Goal: Task Accomplishment & Management: Use online tool/utility

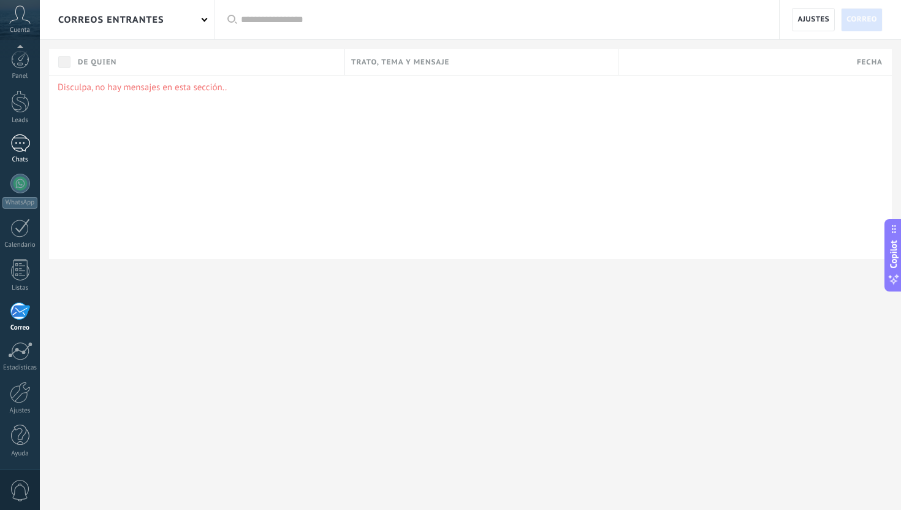
click at [18, 147] on div "1" at bounding box center [20, 143] width 20 height 18
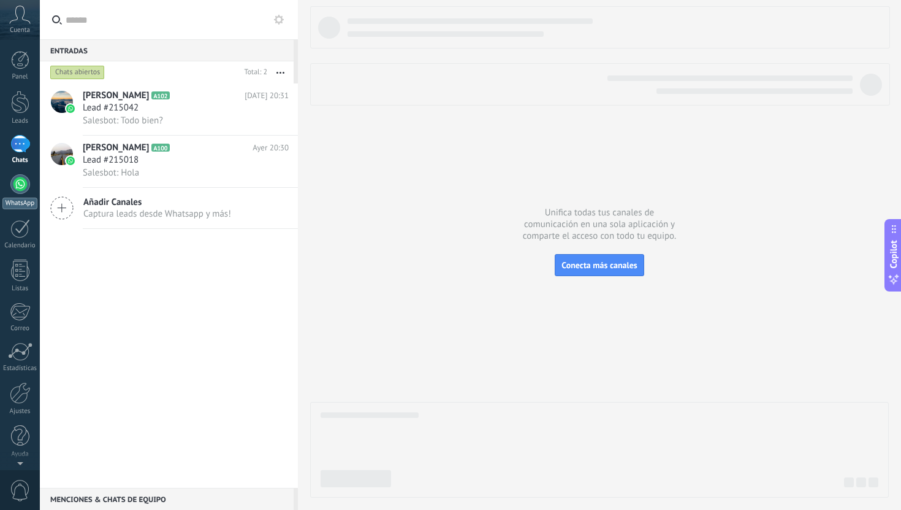
click at [18, 185] on div at bounding box center [20, 184] width 20 height 20
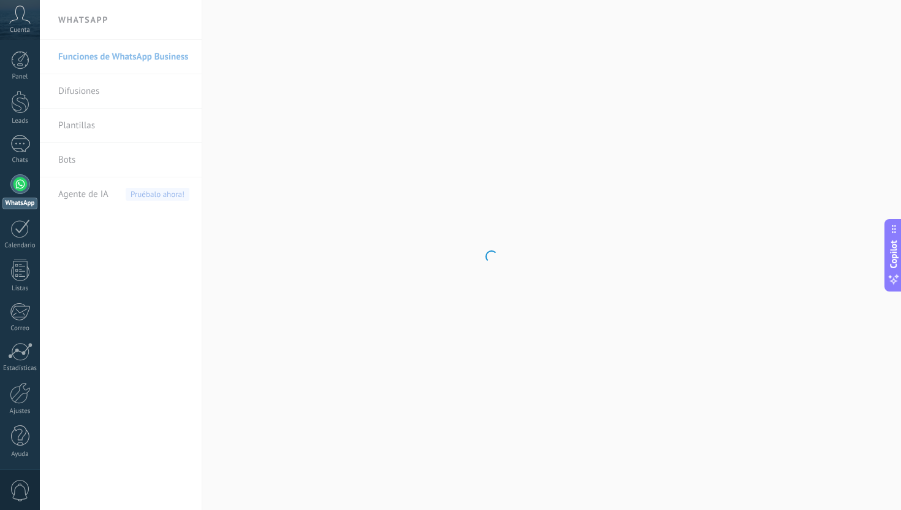
click at [137, 57] on body ".abccls-1,.abccls-2{fill-rule:evenodd}.abccls-2{fill:#fff} .abfcls-1{fill:none}…" at bounding box center [450, 255] width 901 height 510
click at [137, 57] on link "Funciones de WhatsApp Business" at bounding box center [123, 57] width 131 height 34
click at [18, 139] on div at bounding box center [20, 144] width 20 height 18
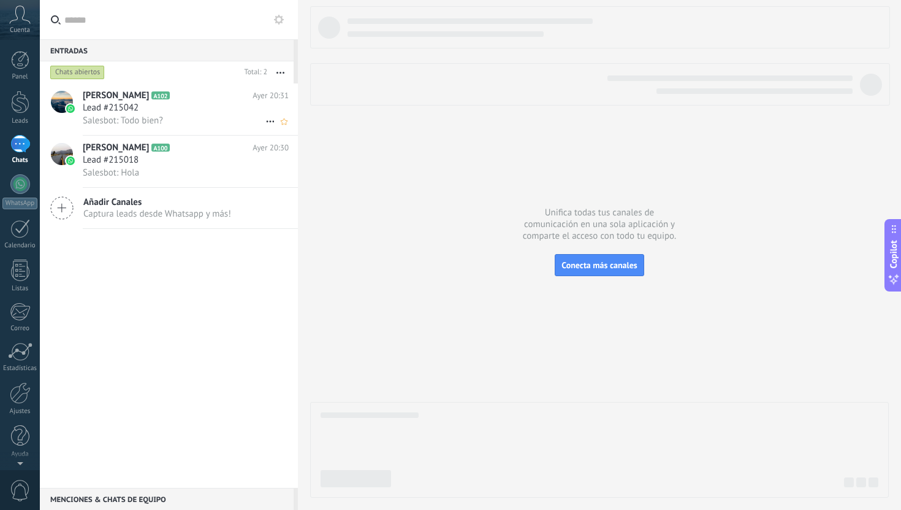
click at [251, 118] on div "Salesbot: Todo bien?" at bounding box center [186, 120] width 206 height 13
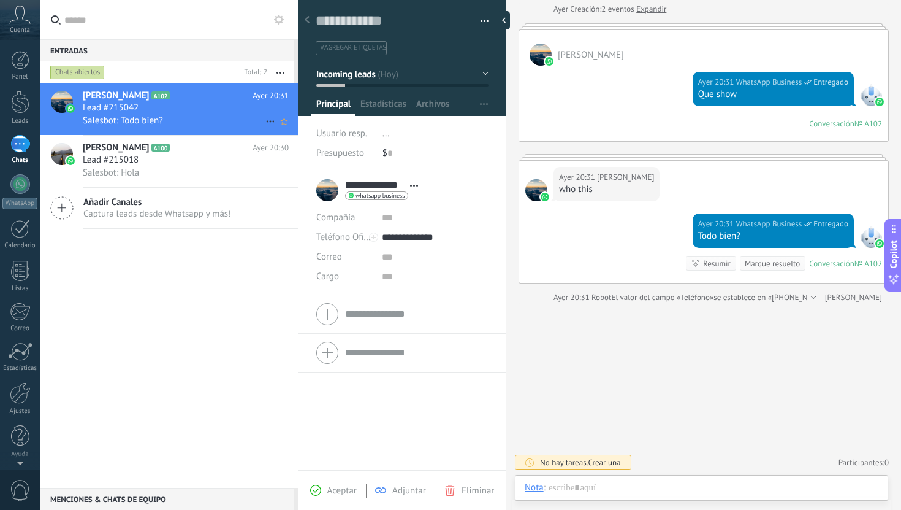
scroll to position [63, 0]
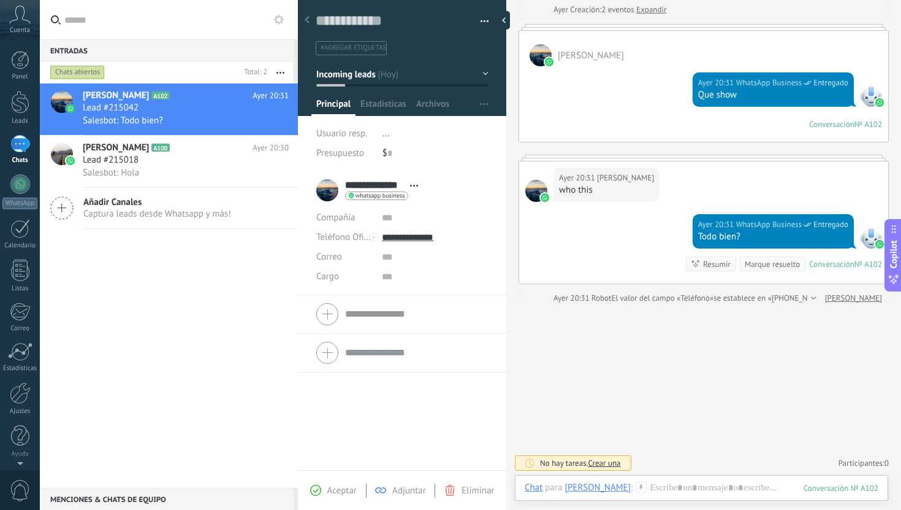
click at [410, 182] on span "Abrir detalle Copie el nombre Desatar Contacto principal" at bounding box center [414, 185] width 20 height 9
click at [451, 159] on div "$ 0" at bounding box center [436, 153] width 106 height 20
click at [480, 102] on span "button" at bounding box center [484, 104] width 8 height 23
click at [458, 128] on span "Configurar" at bounding box center [468, 128] width 40 height 25
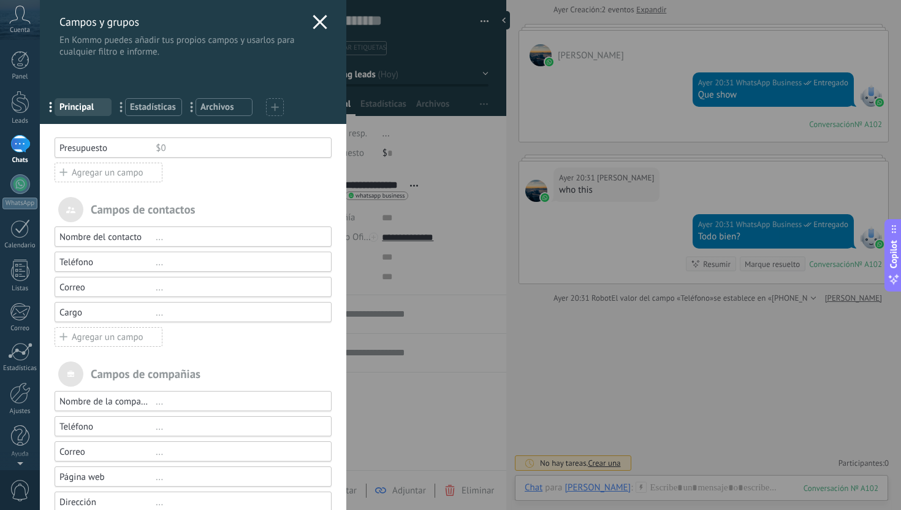
click at [326, 20] on div "Campos y grupos En Kommo puedes añadir tus propios campos y usarlos para cualqu…" at bounding box center [193, 29] width 307 height 58
click at [318, 21] on icon at bounding box center [320, 22] width 15 height 15
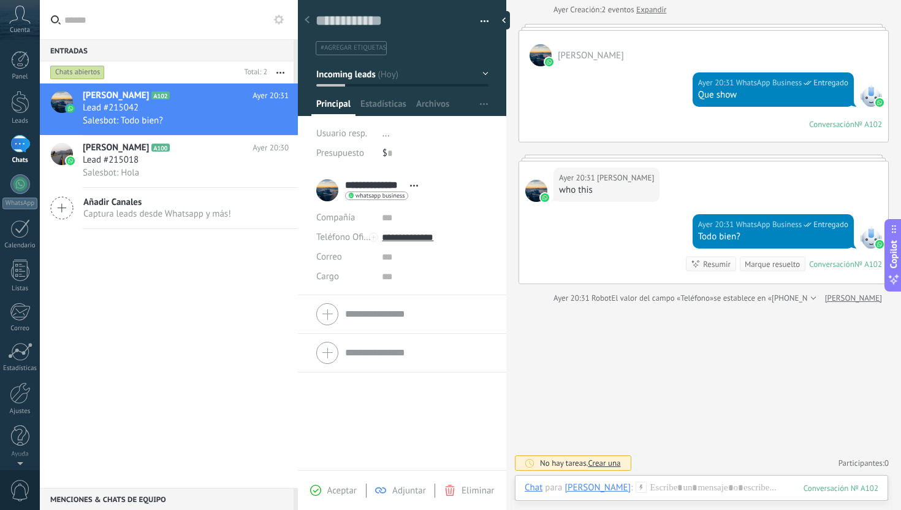
click at [285, 72] on button "button" at bounding box center [280, 72] width 26 height 22
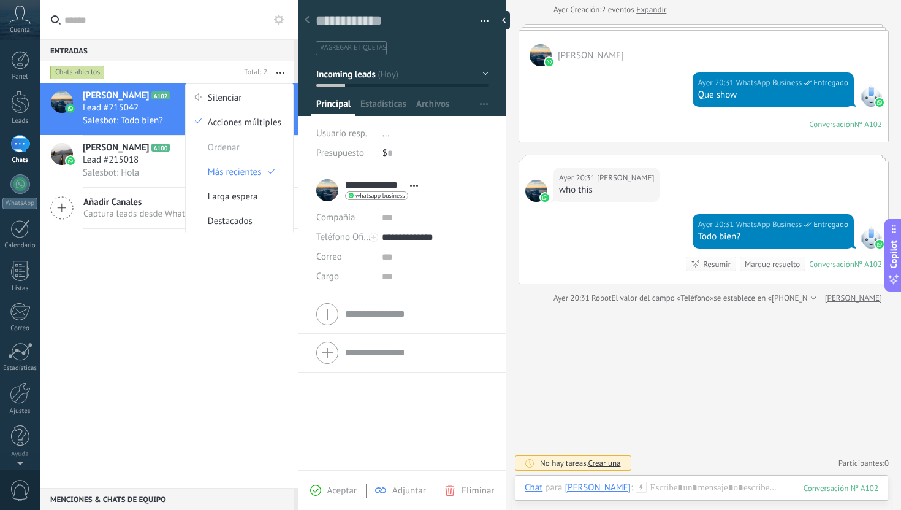
click at [285, 72] on button "button" at bounding box center [280, 72] width 26 height 22
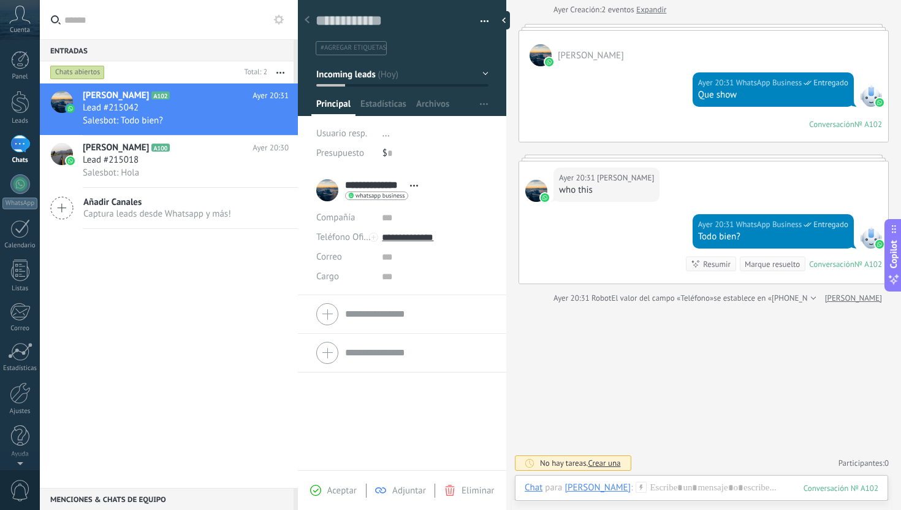
click at [190, 216] on span "Captura leads desde Whatsapp y más!" at bounding box center [157, 214] width 148 height 12
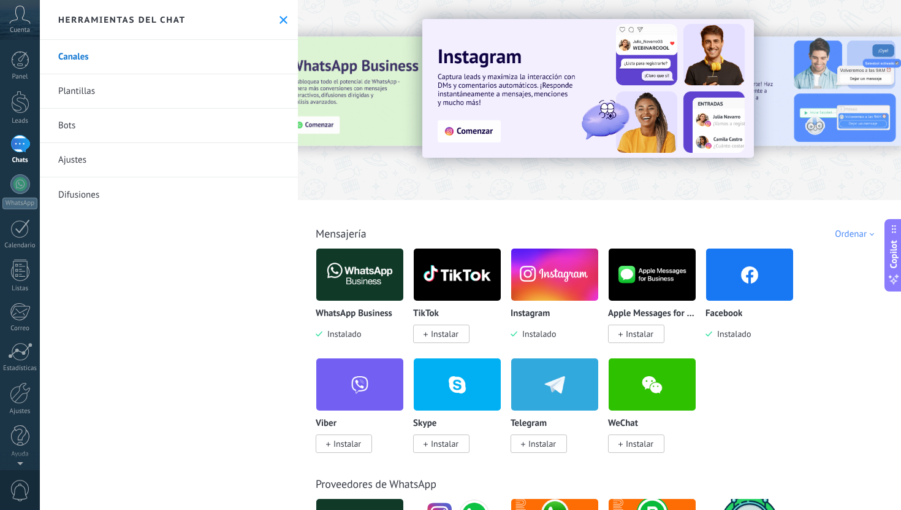
click at [379, 274] on img at bounding box center [359, 274] width 87 height 59
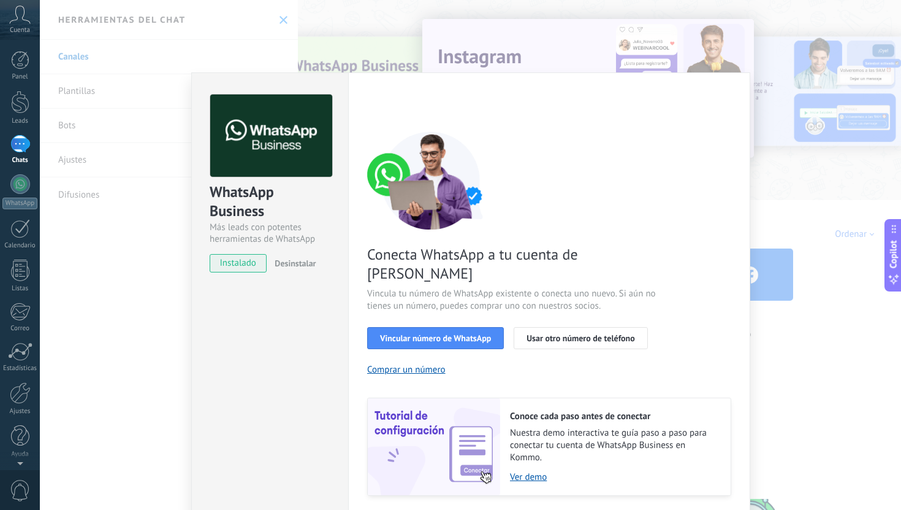
click at [454, 64] on div "WhatsApp Business Más leads con potentes herramientas de WhatsApp instalado Des…" at bounding box center [471, 255] width 862 height 510
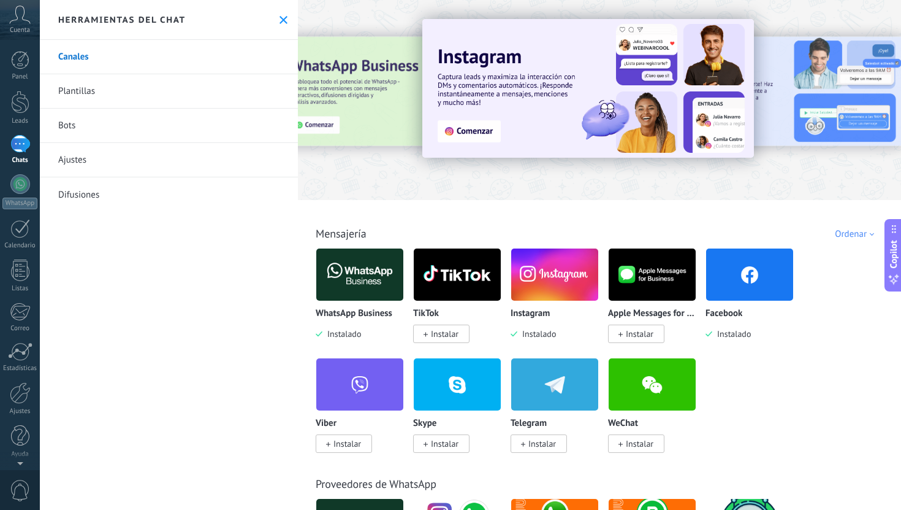
click at [284, 20] on button at bounding box center [283, 20] width 10 height 10
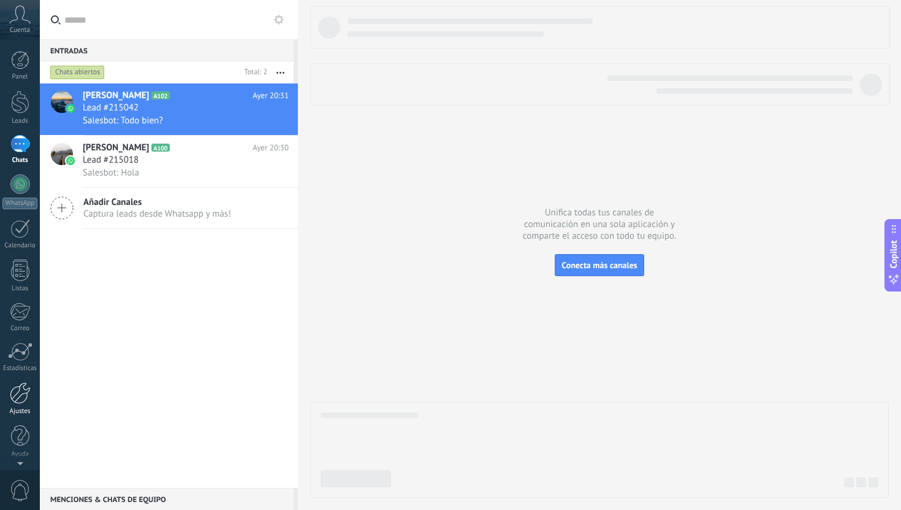
click at [21, 395] on div at bounding box center [20, 392] width 21 height 21
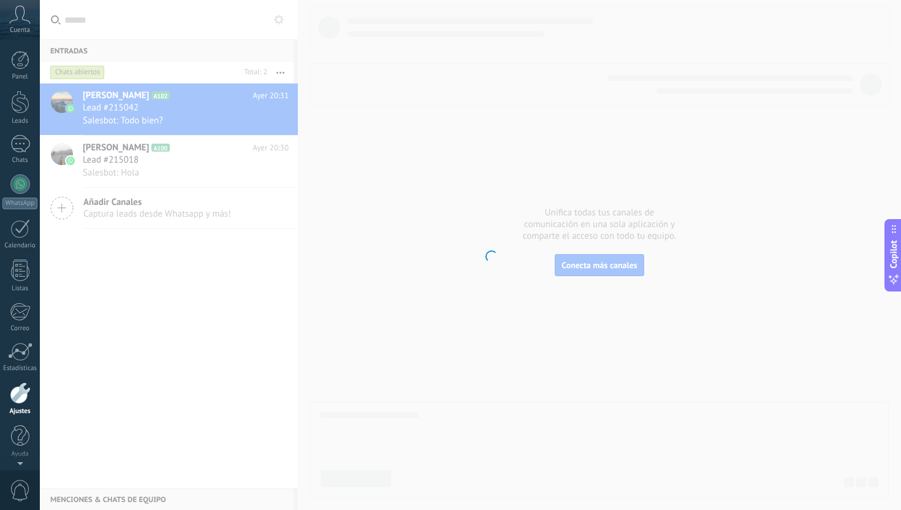
scroll to position [1, 0]
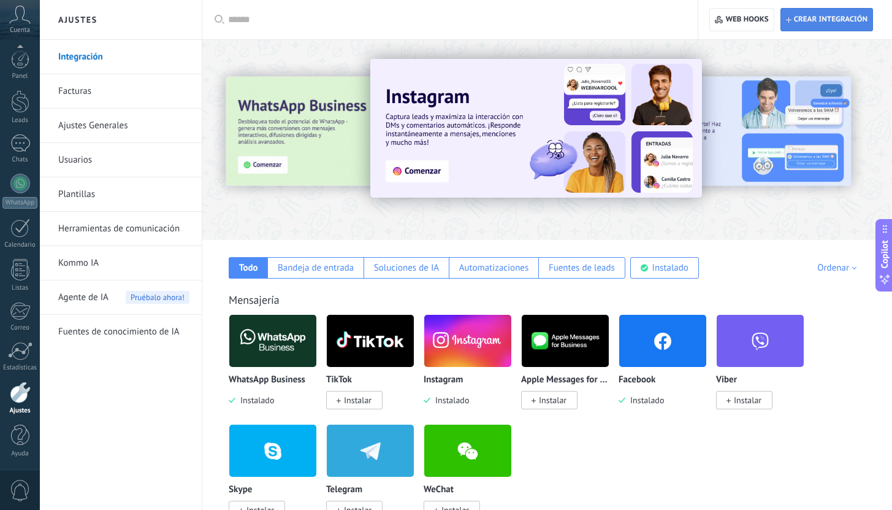
click at [833, 27] on span "Crear integración" at bounding box center [827, 20] width 82 height 22
type textarea "**********"
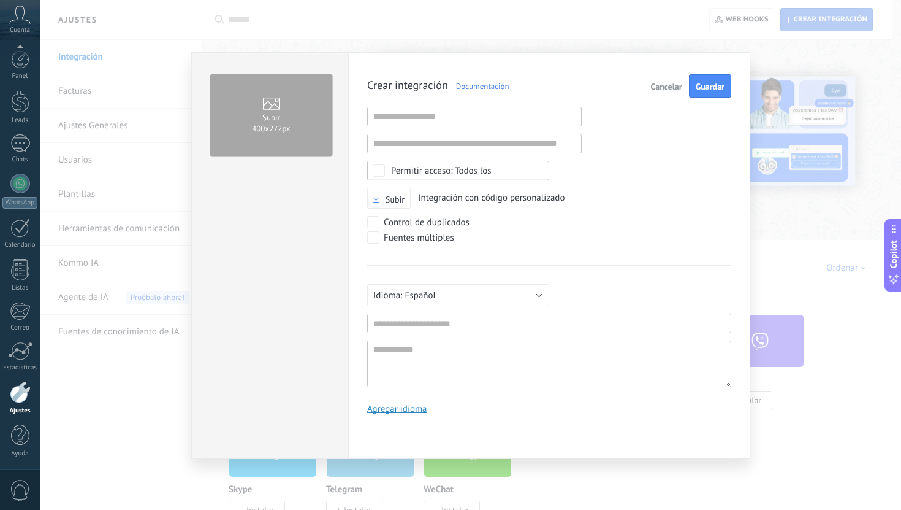
scroll to position [12, 0]
click at [501, 118] on input "text" at bounding box center [474, 117] width 215 height 20
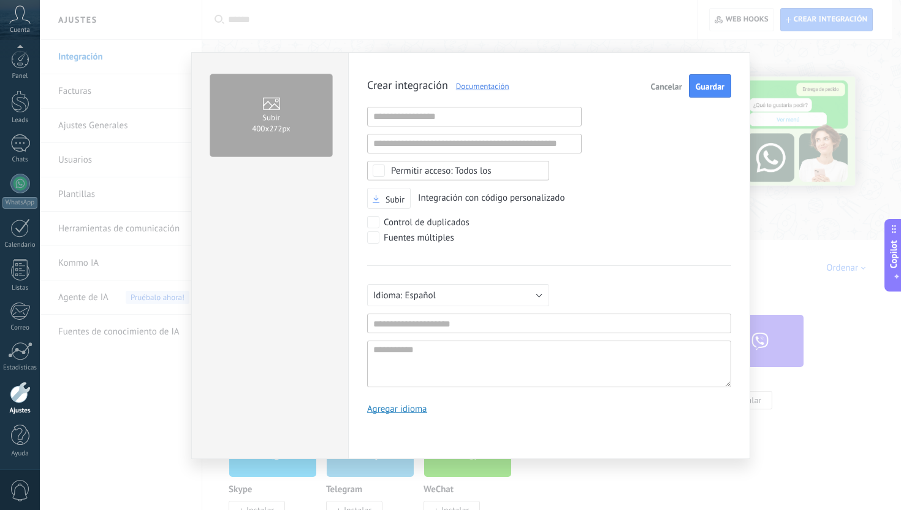
click at [611, 161] on div "Crear integración Documentación Cancelar Guardar URL inválida URL inválida Ning…" at bounding box center [549, 248] width 364 height 349
click at [545, 120] on input "text" at bounding box center [474, 117] width 215 height 20
paste input "**********"
type input "**********"
click at [584, 205] on div "Subir Integración con código personalizado" at bounding box center [549, 198] width 364 height 21
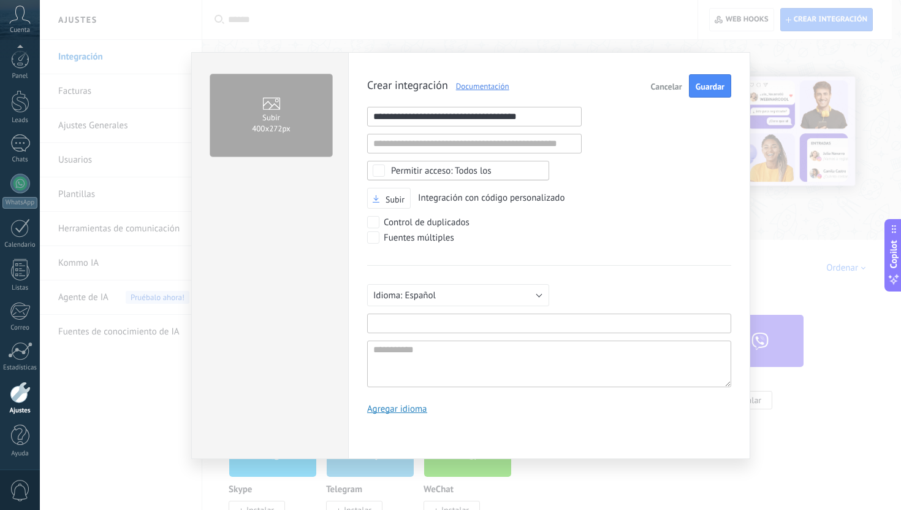
click at [473, 319] on input "text" at bounding box center [549, 323] width 364 height 20
type input "**********"
click at [718, 89] on span "Guardar" at bounding box center [710, 86] width 29 height 9
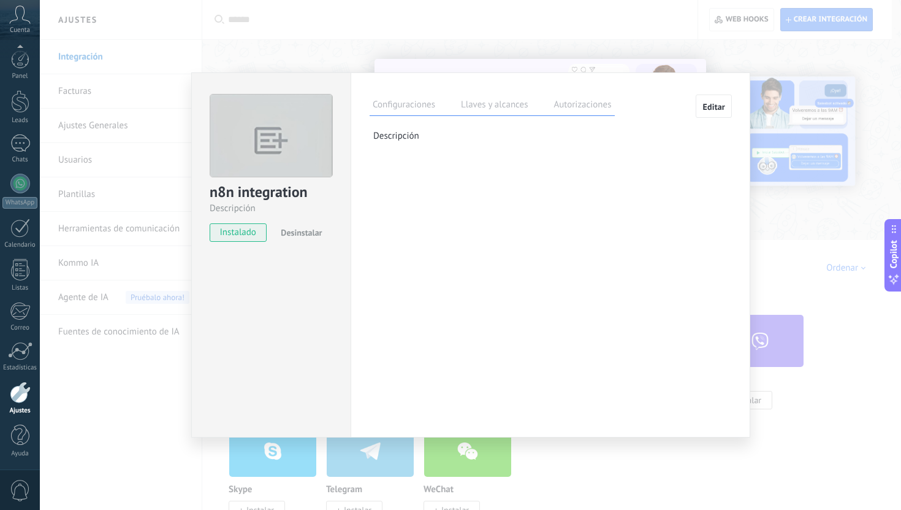
click at [494, 107] on label "Llaves y alcances" at bounding box center [494, 107] width 73 height 18
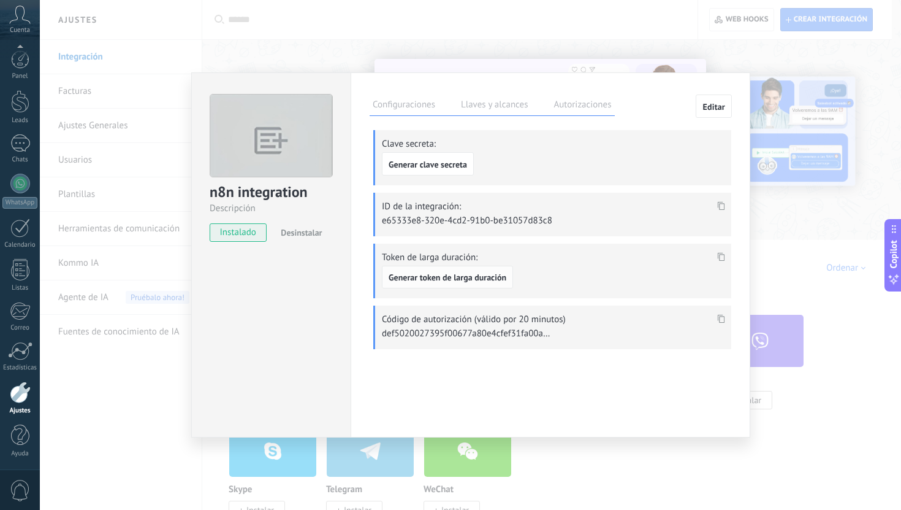
click at [470, 277] on span "Generar token de larga duración" at bounding box center [448, 277] width 118 height 9
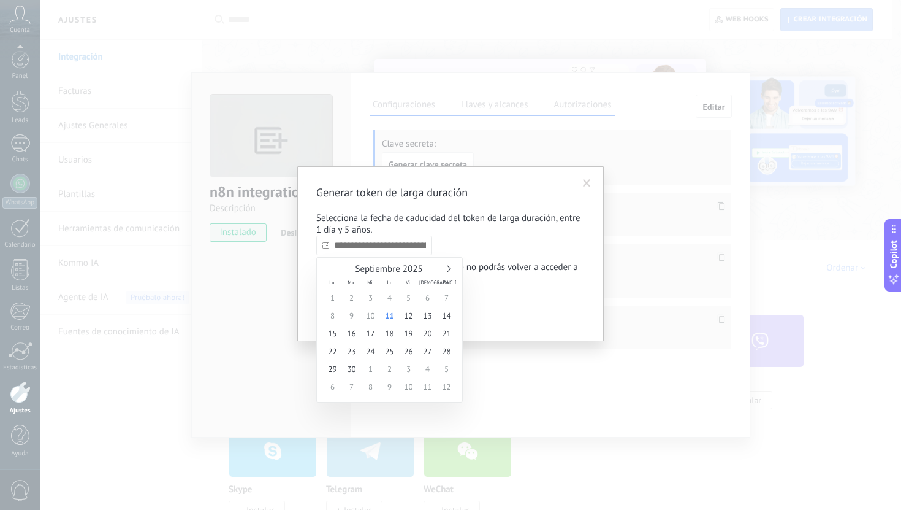
click at [383, 257] on body ".abccls-1,.abccls-2{fill-rule:evenodd}.abccls-2{fill:#fff} .abfcls-1{fill:none}…" at bounding box center [450, 255] width 901 height 510
click at [454, 269] on div "Septiembre 2025" at bounding box center [389, 269] width 133 height 11
click at [451, 269] on div "Septiembre 2025" at bounding box center [389, 269] width 133 height 11
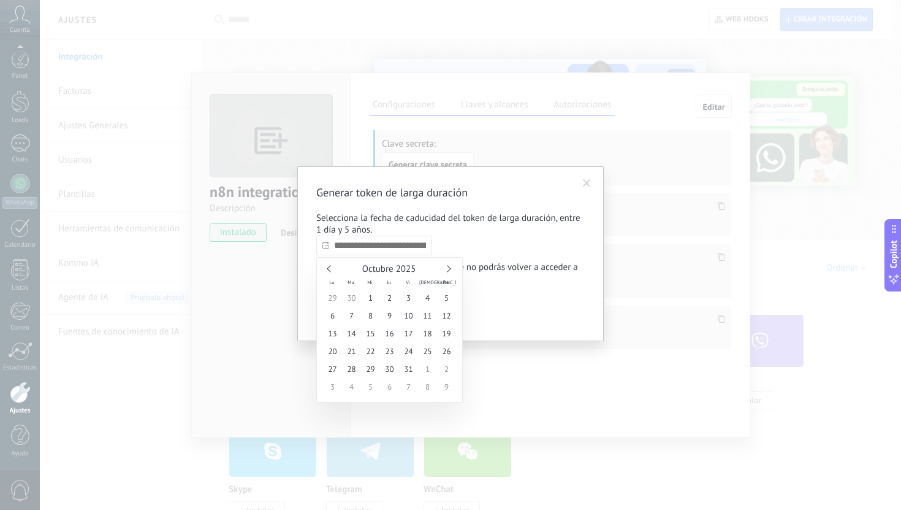
click at [448, 269] on link at bounding box center [447, 268] width 7 height 7
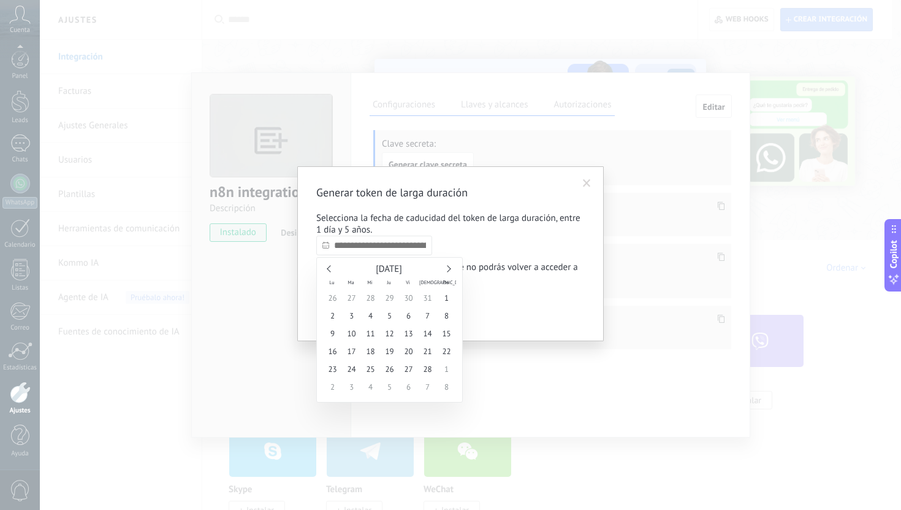
click at [448, 269] on link at bounding box center [447, 268] width 7 height 7
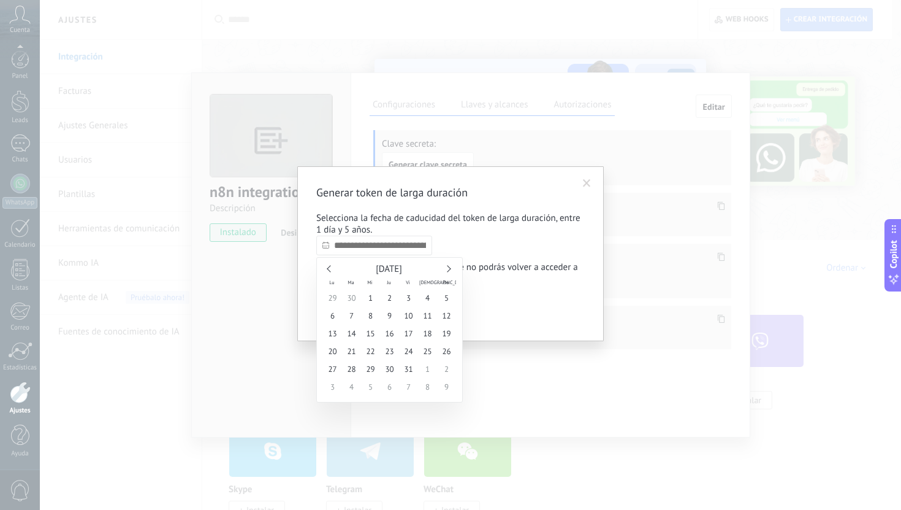
click at [448, 269] on link at bounding box center [447, 268] width 7 height 7
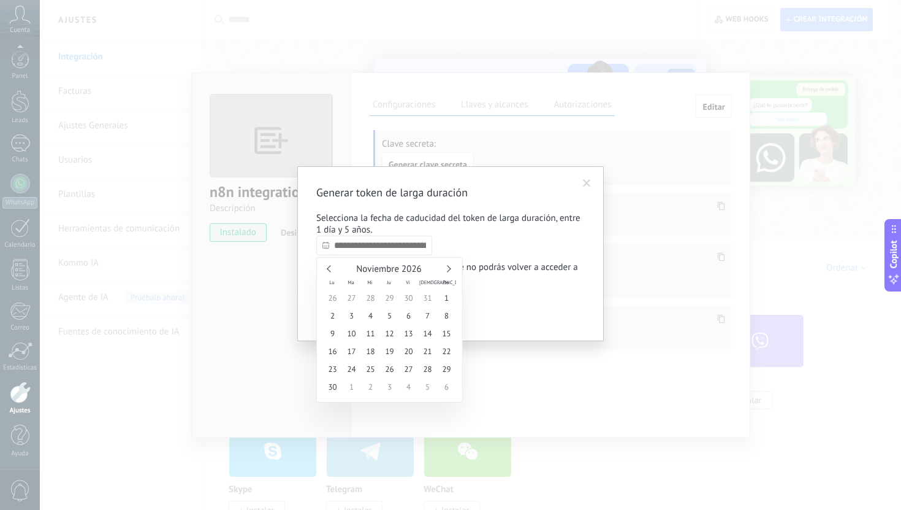
click at [448, 269] on link at bounding box center [447, 268] width 7 height 7
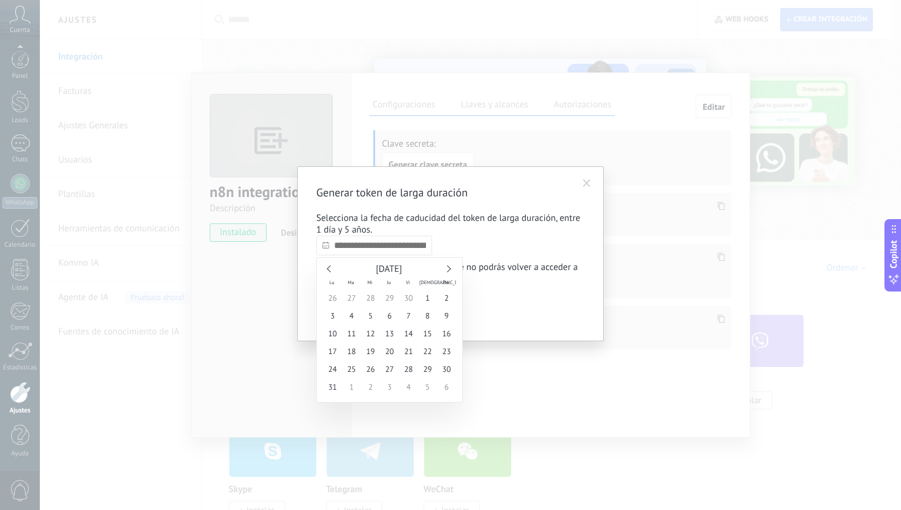
click at [448, 269] on link at bounding box center [447, 268] width 7 height 7
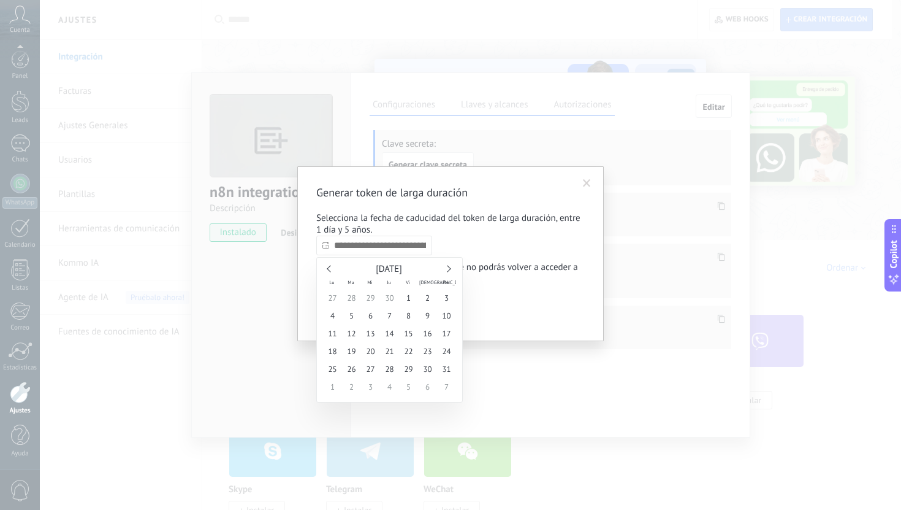
click at [448, 269] on link at bounding box center [447, 268] width 7 height 7
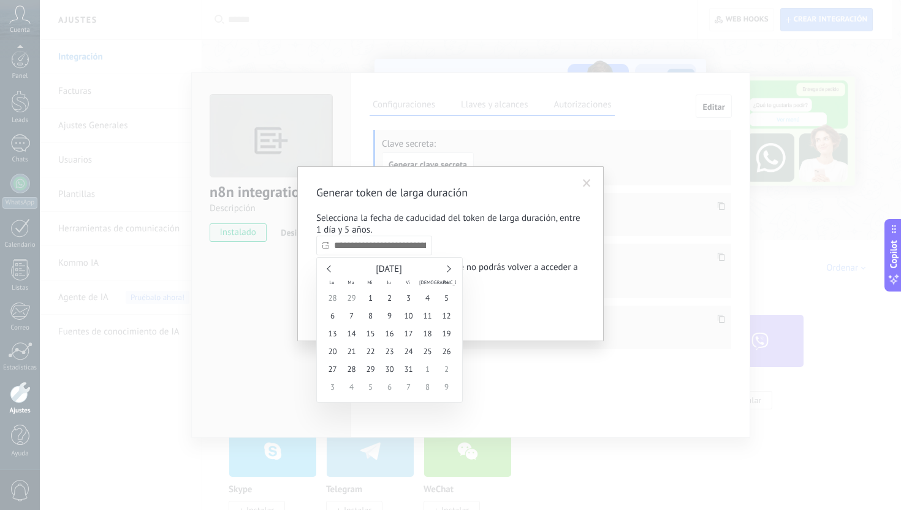
click at [448, 269] on link at bounding box center [447, 268] width 7 height 7
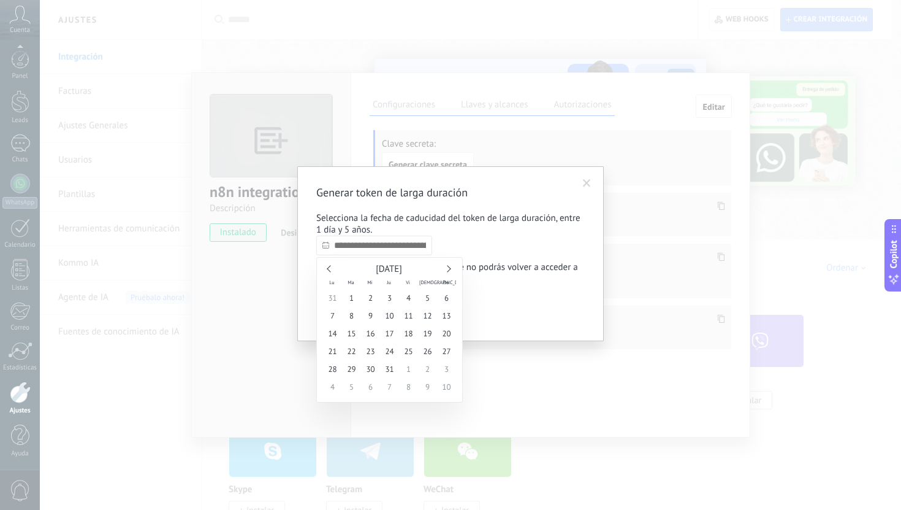
click at [448, 269] on link at bounding box center [447, 268] width 7 height 7
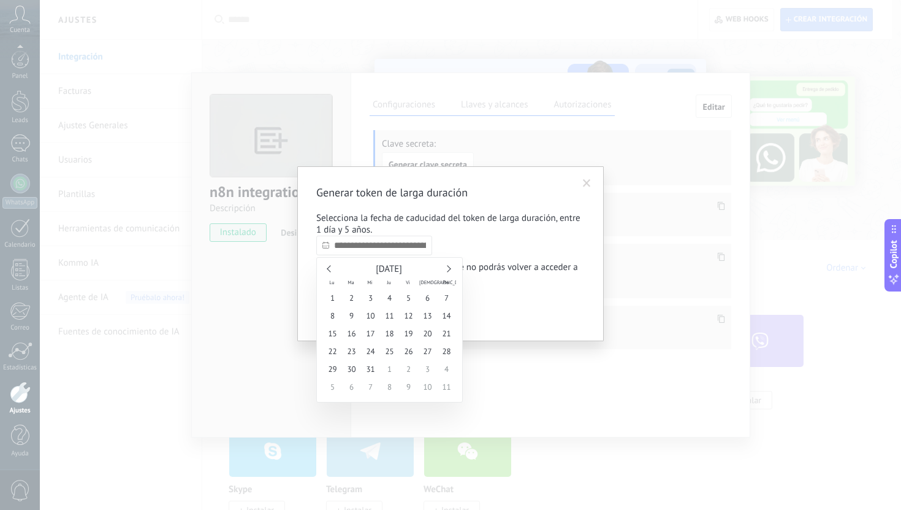
click at [448, 269] on link at bounding box center [447, 268] width 7 height 7
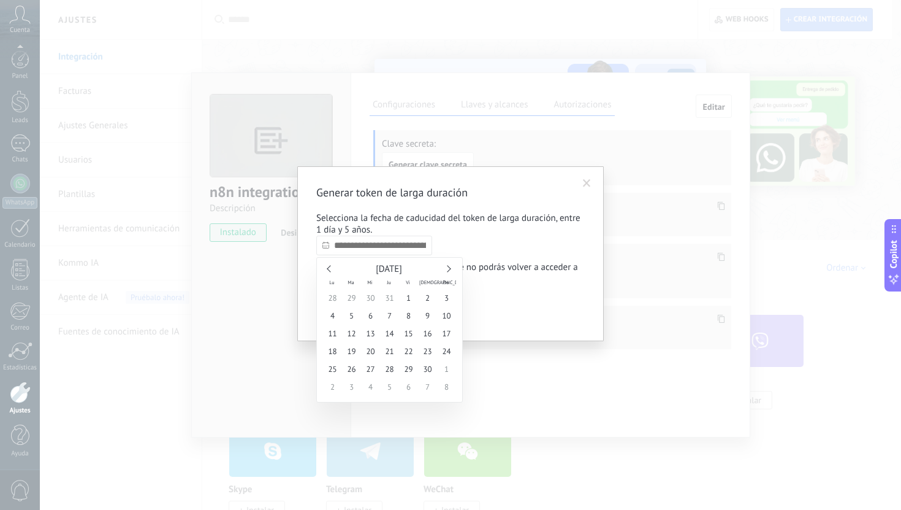
click at [448, 269] on link at bounding box center [447, 268] width 7 height 7
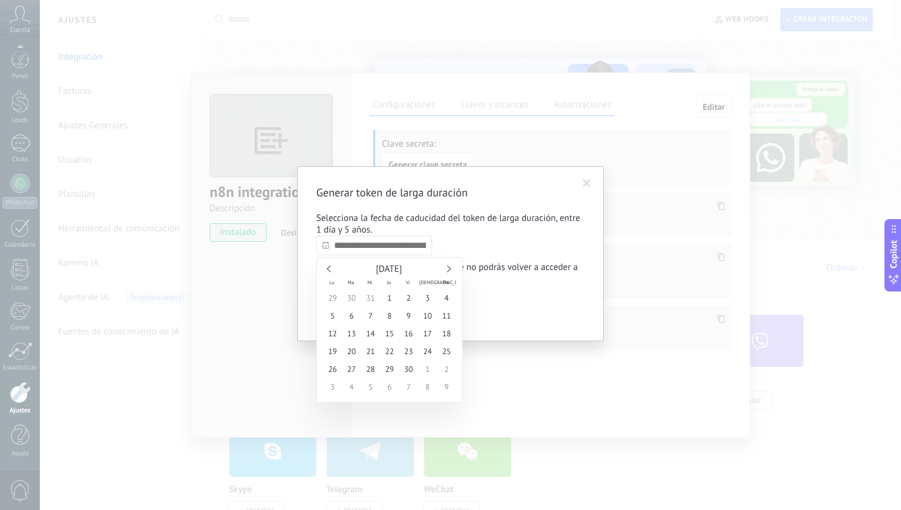
click at [448, 269] on link at bounding box center [447, 268] width 7 height 7
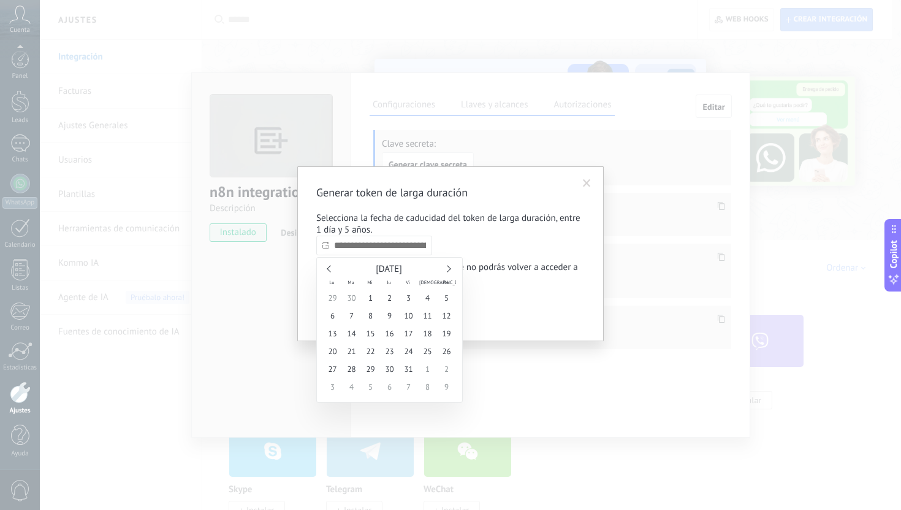
click at [448, 269] on link at bounding box center [447, 268] width 7 height 7
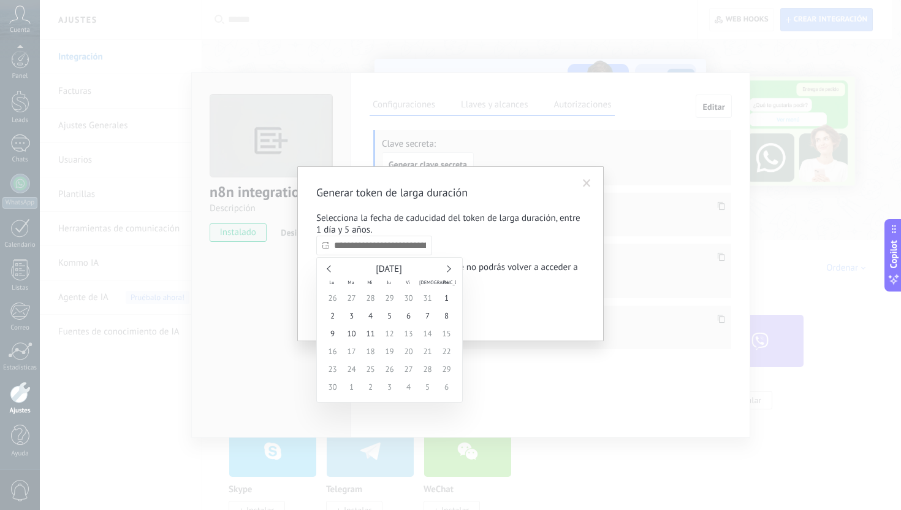
click at [448, 269] on link at bounding box center [447, 268] width 7 height 7
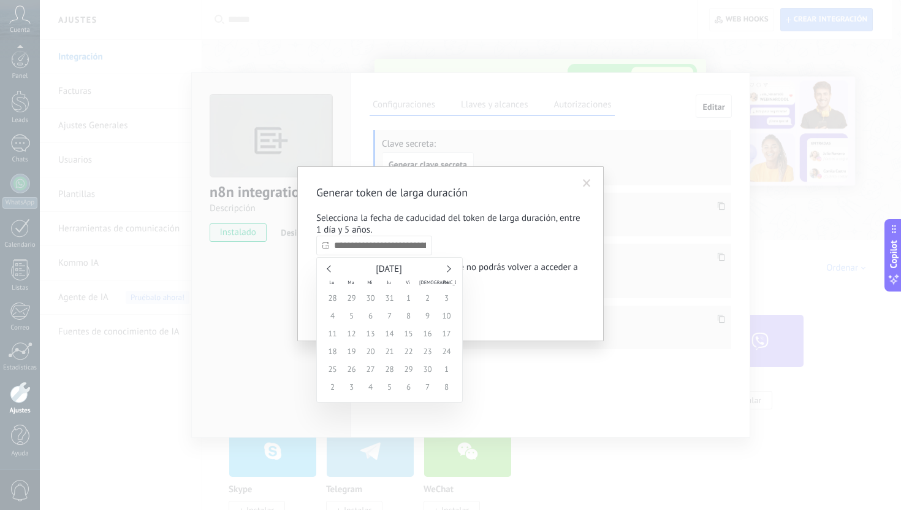
click at [448, 269] on link at bounding box center [447, 268] width 7 height 7
click at [332, 268] on link at bounding box center [330, 268] width 7 height 7
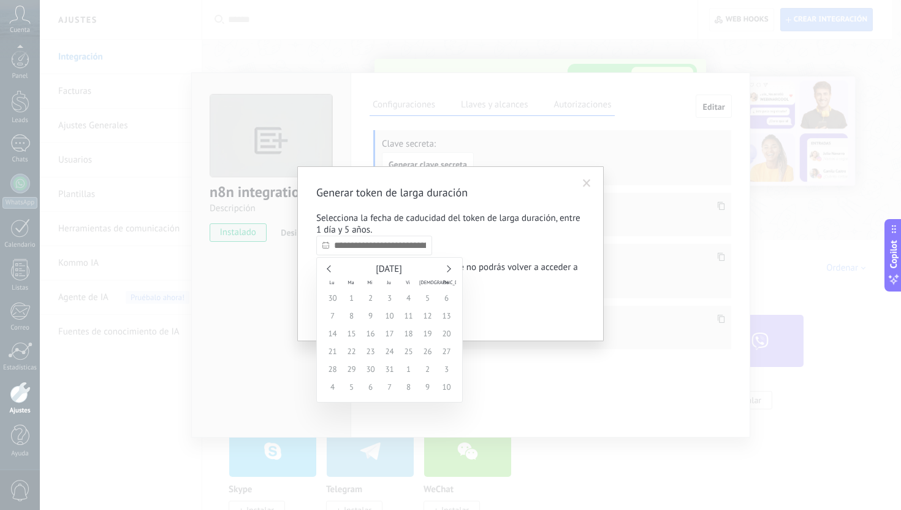
click at [332, 268] on link at bounding box center [330, 268] width 7 height 7
click at [452, 264] on div "[DATE]" at bounding box center [389, 269] width 133 height 11
click at [452, 269] on div "[DATE]" at bounding box center [389, 269] width 133 height 11
click at [444, 269] on div "[DATE]" at bounding box center [389, 269] width 133 height 11
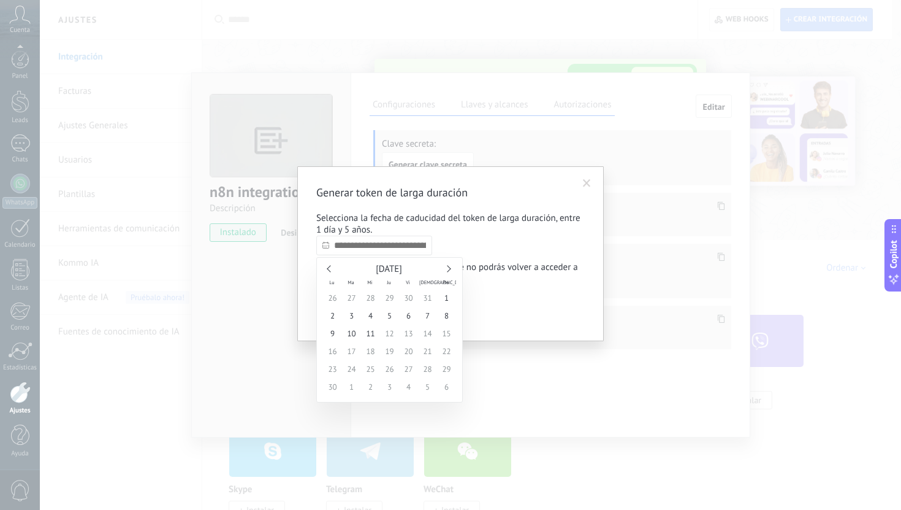
click at [448, 267] on link at bounding box center [447, 268] width 7 height 7
type input "**********"
click at [370, 331] on span "11" at bounding box center [370, 333] width 19 height 18
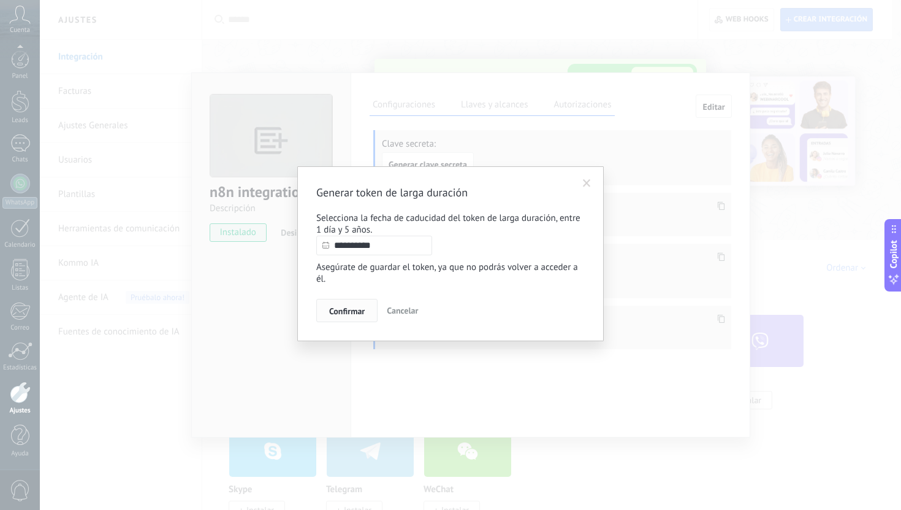
click at [359, 313] on span "Confirmar" at bounding box center [347, 311] width 36 height 9
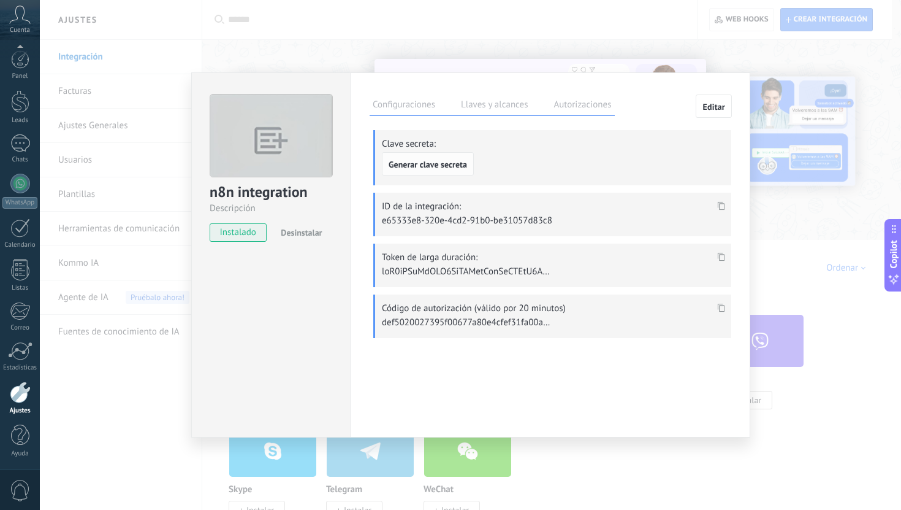
click at [465, 164] on span "Generar clave secreta" at bounding box center [428, 164] width 78 height 9
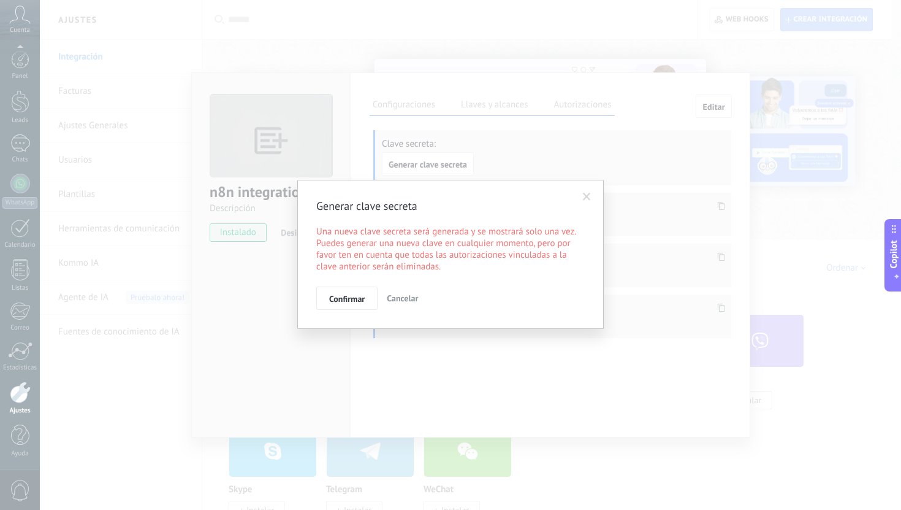
click at [586, 195] on span at bounding box center [587, 197] width 8 height 9
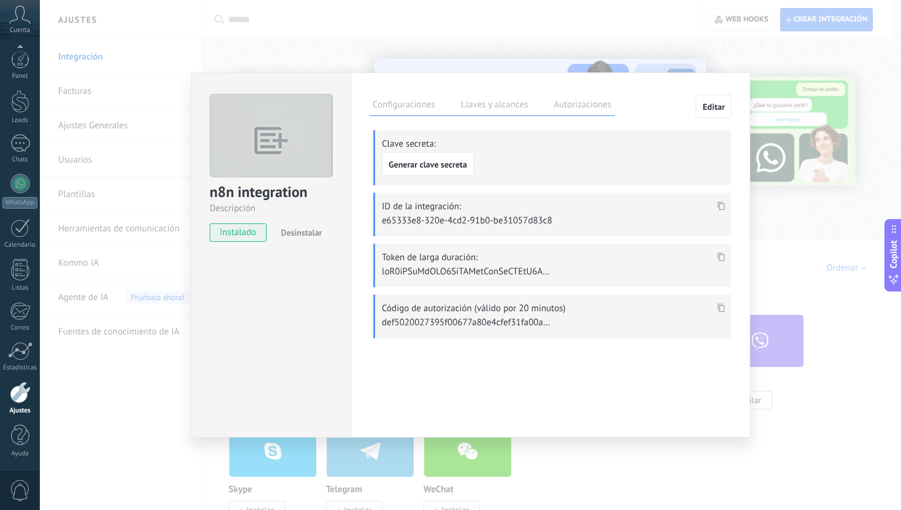
click at [721, 202] on icon at bounding box center [721, 205] width 7 height 9
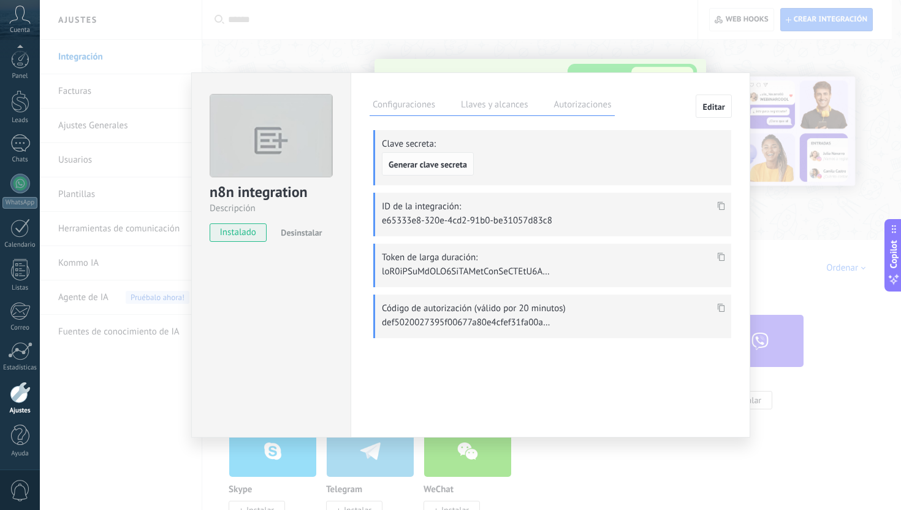
click at [465, 167] on span "Generar clave secreta" at bounding box center [428, 164] width 78 height 9
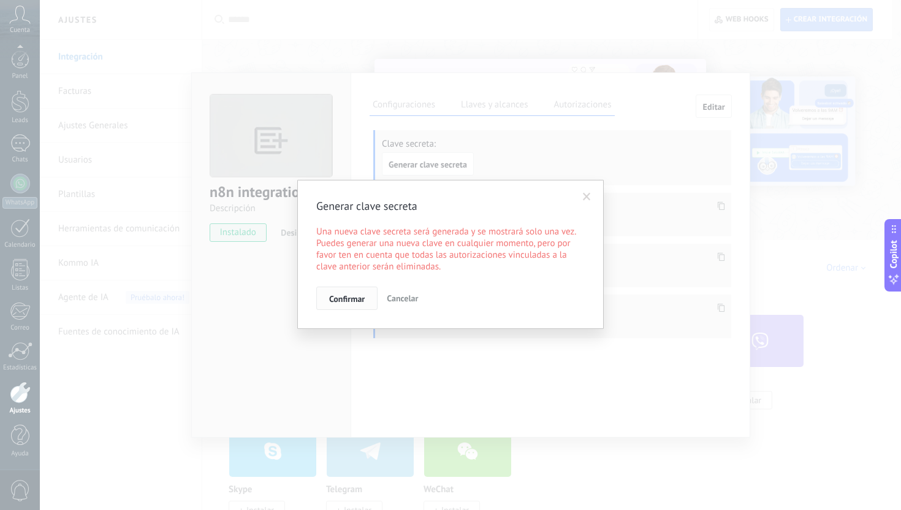
click at [358, 291] on button "Confirmar" at bounding box center [346, 297] width 61 height 23
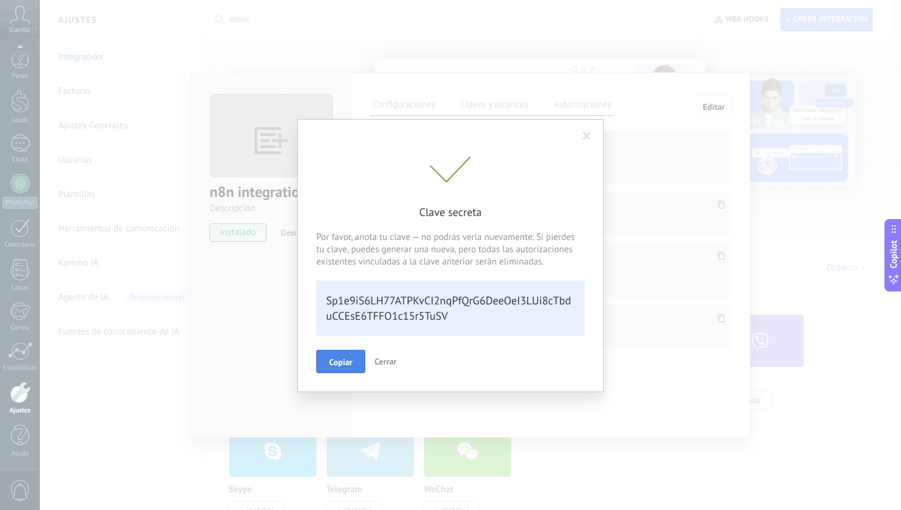
click at [350, 365] on span "Copiar" at bounding box center [340, 362] width 23 height 9
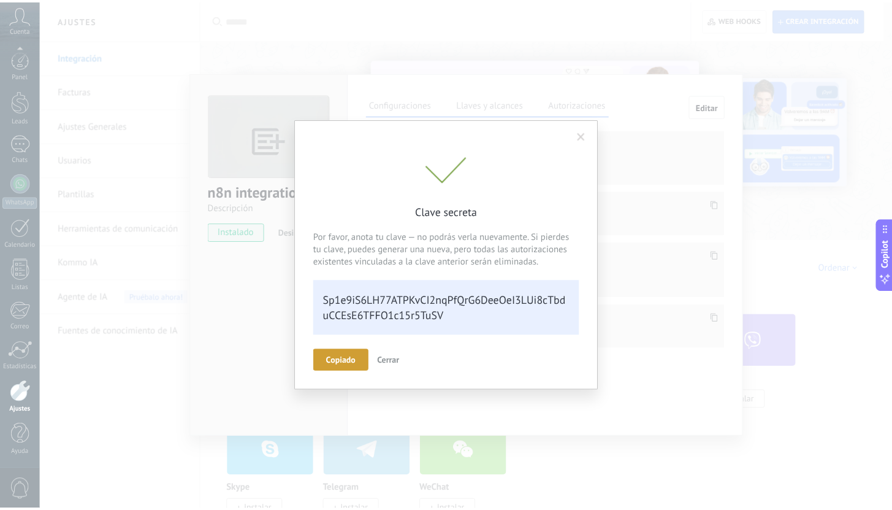
scroll to position [26, 0]
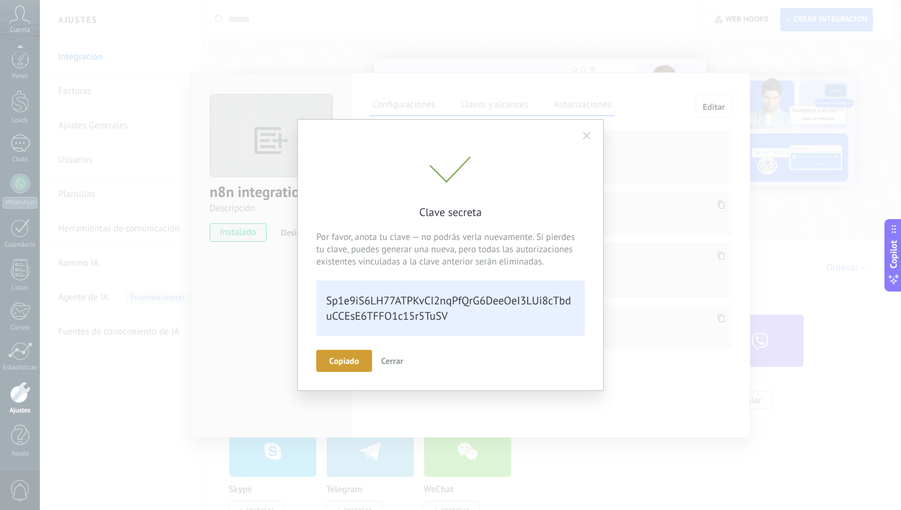
click at [396, 358] on span "Cerrar" at bounding box center [392, 360] width 22 height 11
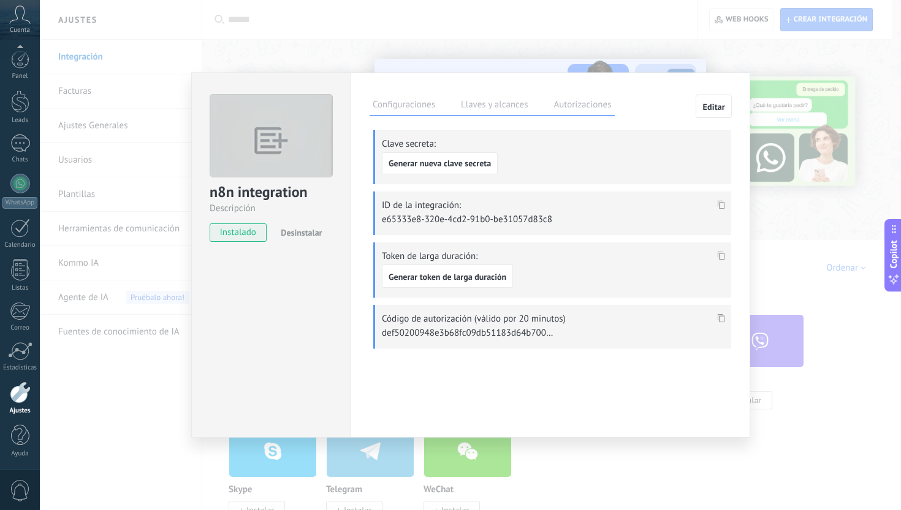
click at [713, 44] on div "n8n integration Descripción instalado Desinstalar Configuraciones Llaves y alca…" at bounding box center [471, 255] width 862 height 510
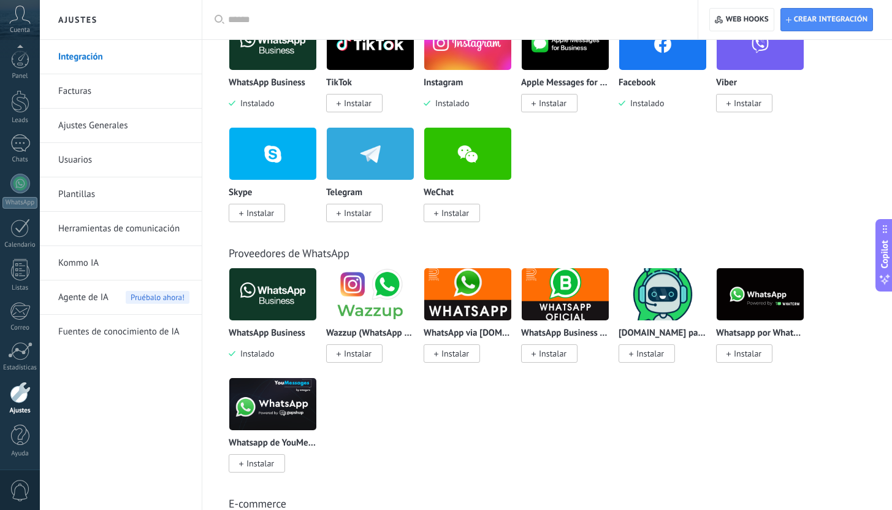
scroll to position [0, 0]
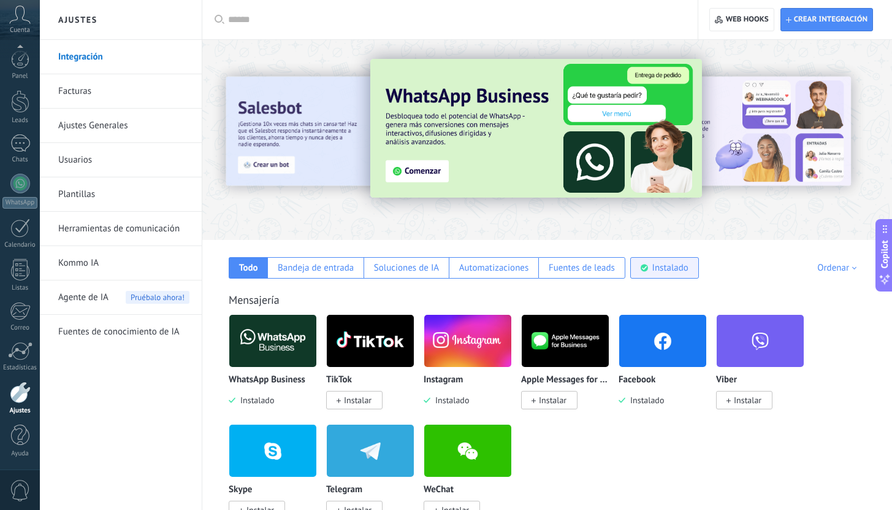
click at [656, 270] on div "Instalado" at bounding box center [670, 268] width 36 height 12
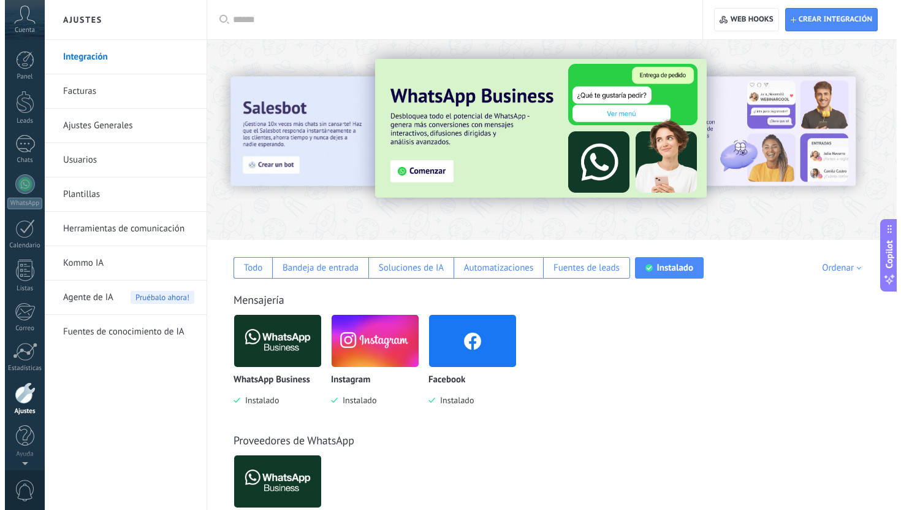
scroll to position [1, 0]
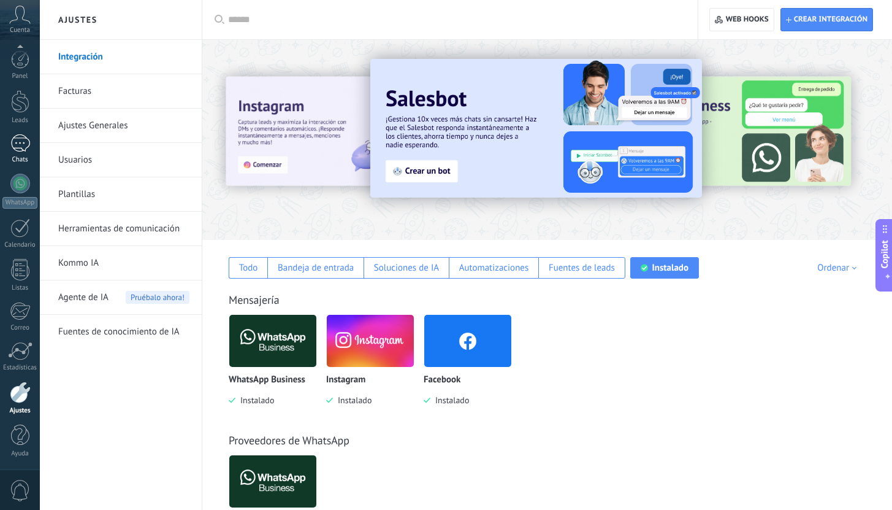
click at [33, 147] on link "Chats" at bounding box center [20, 148] width 40 height 29
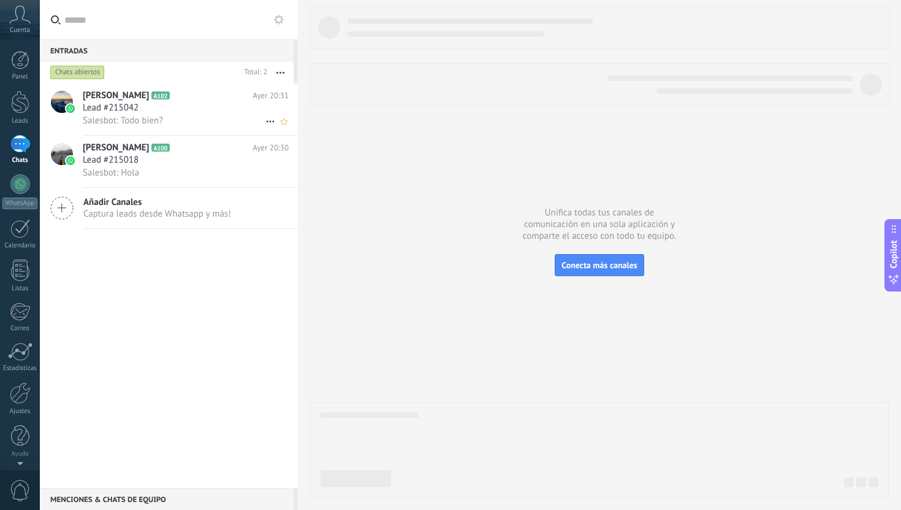
click at [179, 113] on div "Lead #215042" at bounding box center [186, 108] width 206 height 12
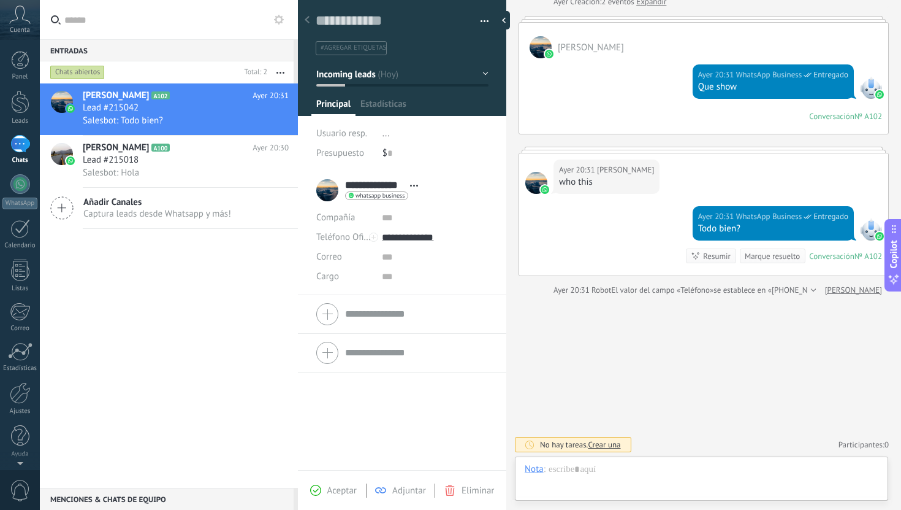
scroll to position [63, 0]
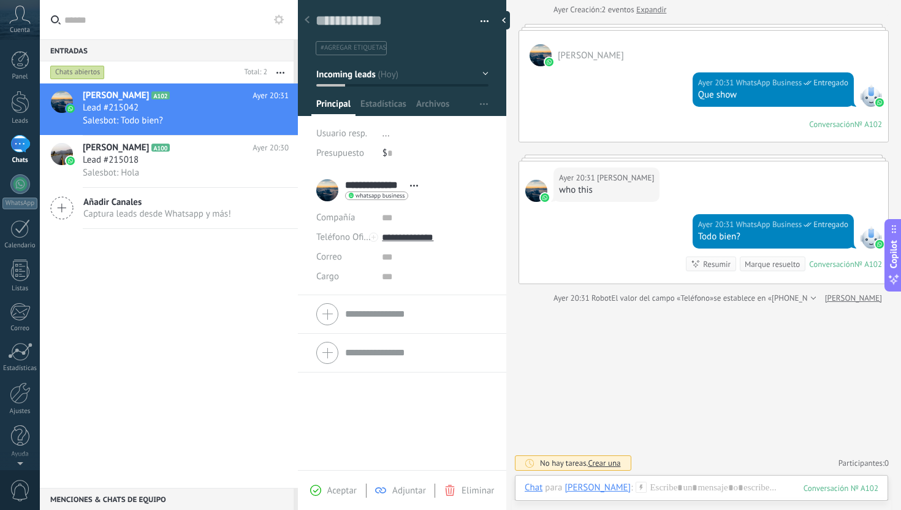
drag, startPoint x: 878, startPoint y: 487, endPoint x: 846, endPoint y: 487, distance: 31.9
click at [846, 487] on div "102" at bounding box center [841, 488] width 75 height 10
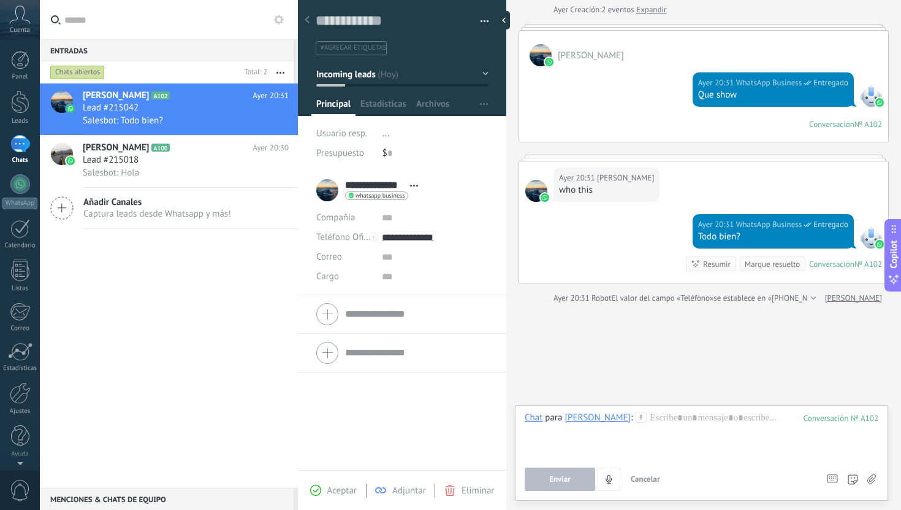
click at [737, 487] on div "Enviar Cancelar Rastrear clics en links ? Reducir links largos y rastrear clics…" at bounding box center [670, 478] width 291 height 23
click at [833, 418] on div "102" at bounding box center [841, 418] width 75 height 10
drag, startPoint x: 852, startPoint y: 418, endPoint x: 872, endPoint y: 418, distance: 19.6
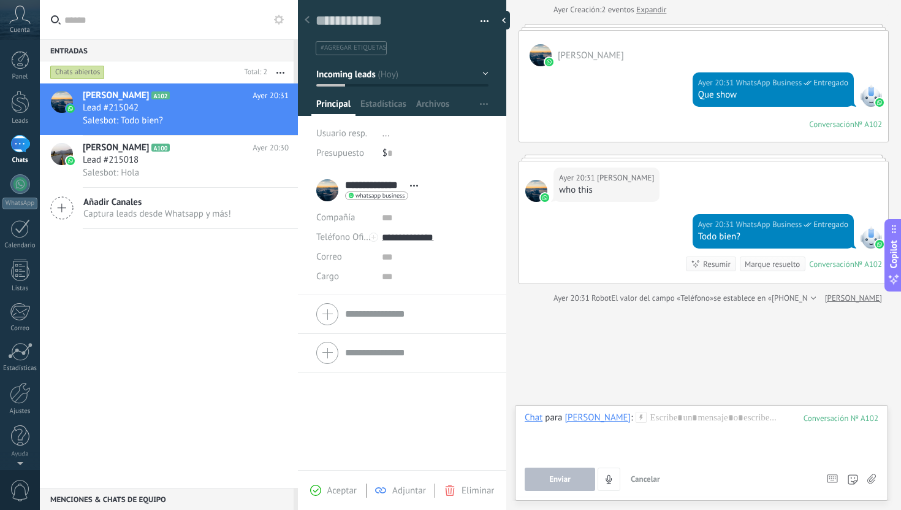
click at [872, 418] on div "102" at bounding box center [841, 418] width 75 height 10
click at [835, 340] on div "Buscar Carga más [DATE] [DATE] Creación: 2 eventos Expandir [PERSON_NAME] [DATE…" at bounding box center [704, 223] width 395 height 573
click at [651, 479] on span "Cancelar" at bounding box center [645, 478] width 29 height 10
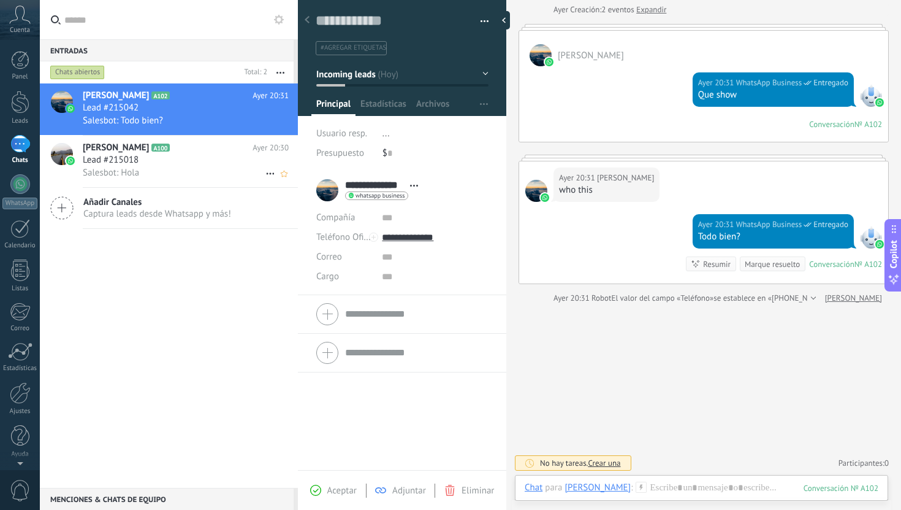
click at [112, 144] on span "[PERSON_NAME]" at bounding box center [116, 148] width 66 height 12
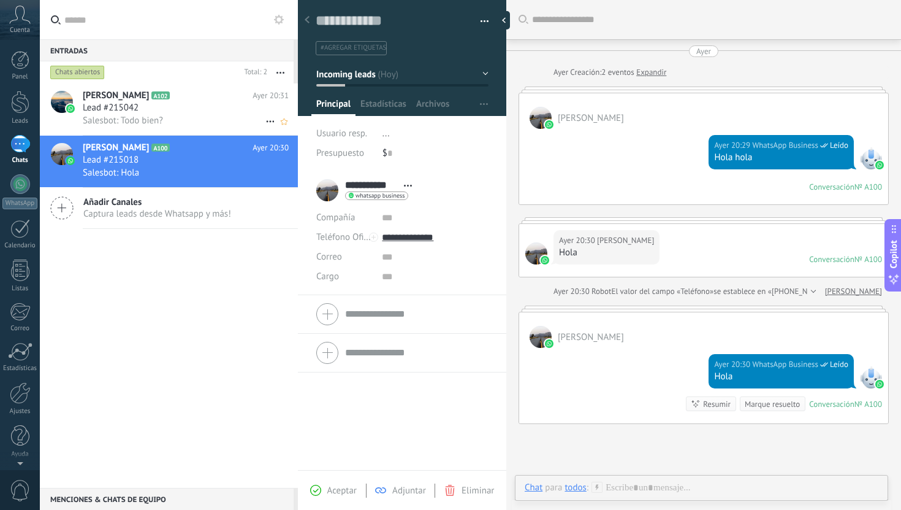
click at [136, 106] on span "Lead #215042" at bounding box center [111, 108] width 56 height 12
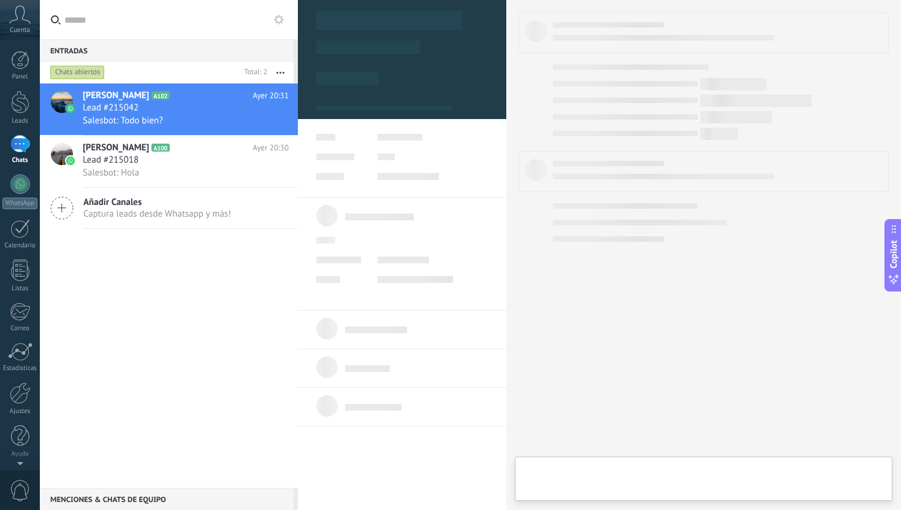
type textarea "**********"
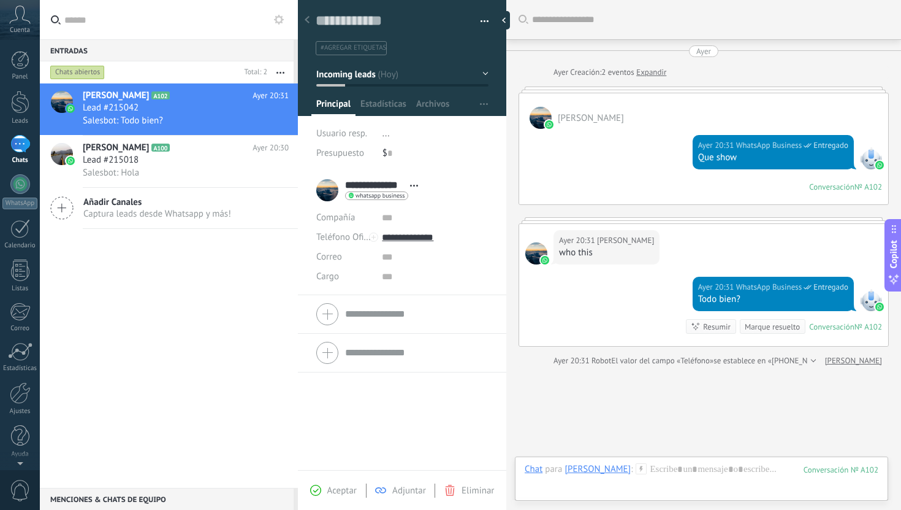
scroll to position [63, 0]
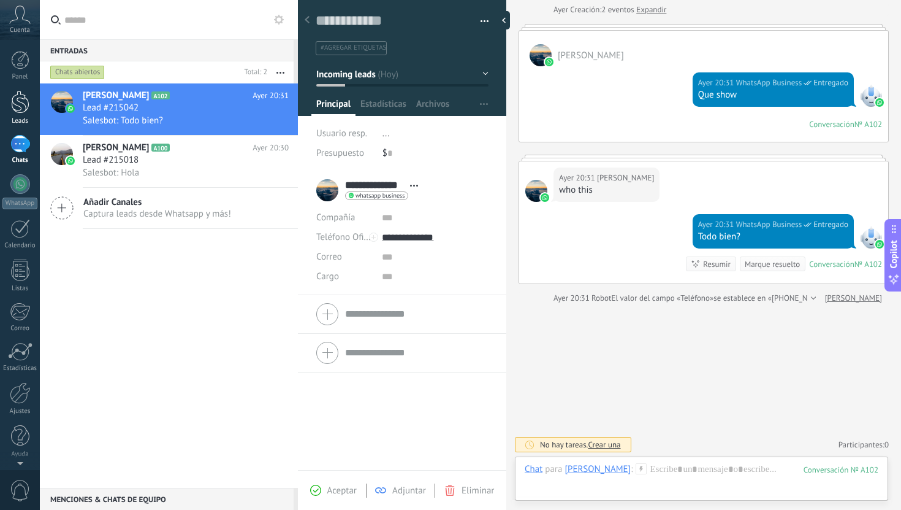
click at [21, 102] on div at bounding box center [20, 102] width 18 height 23
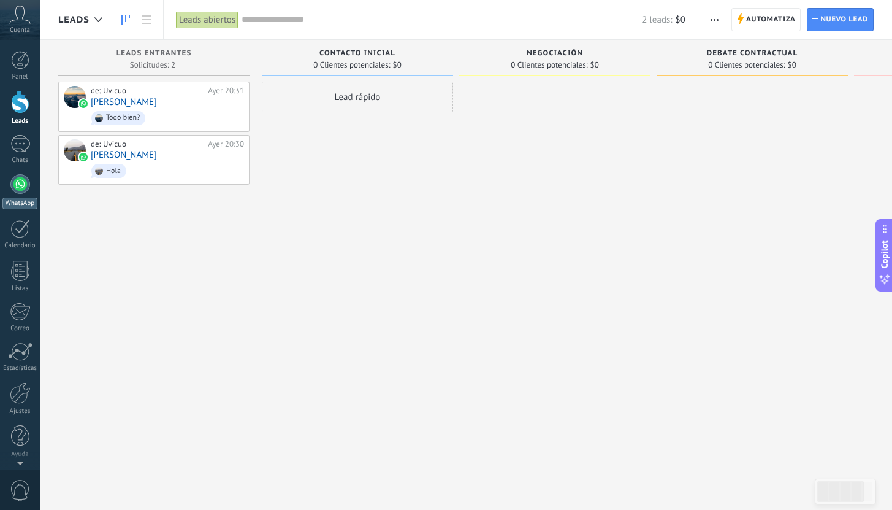
click at [18, 189] on div at bounding box center [20, 184] width 20 height 20
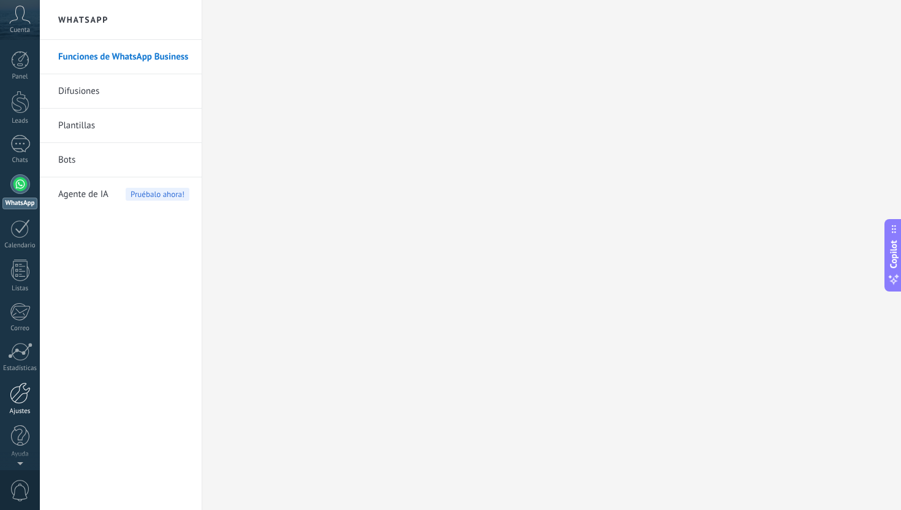
click at [13, 390] on div at bounding box center [20, 392] width 21 height 21
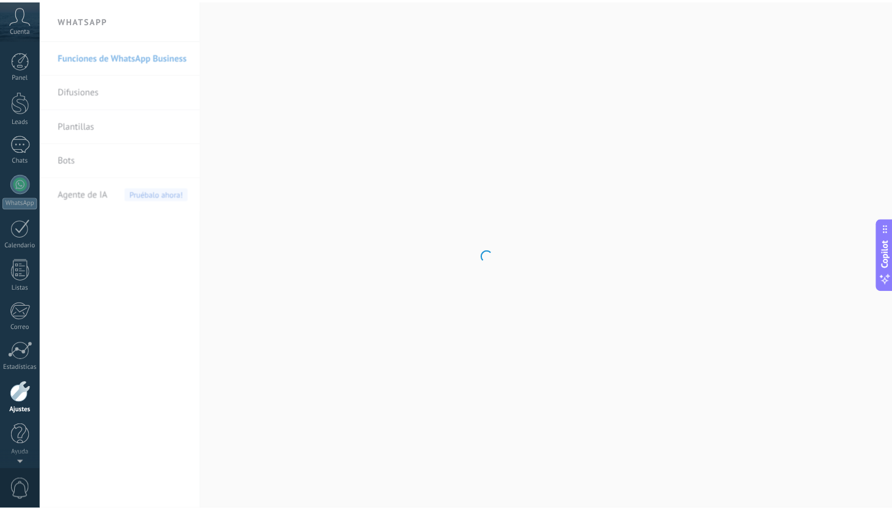
scroll to position [1, 0]
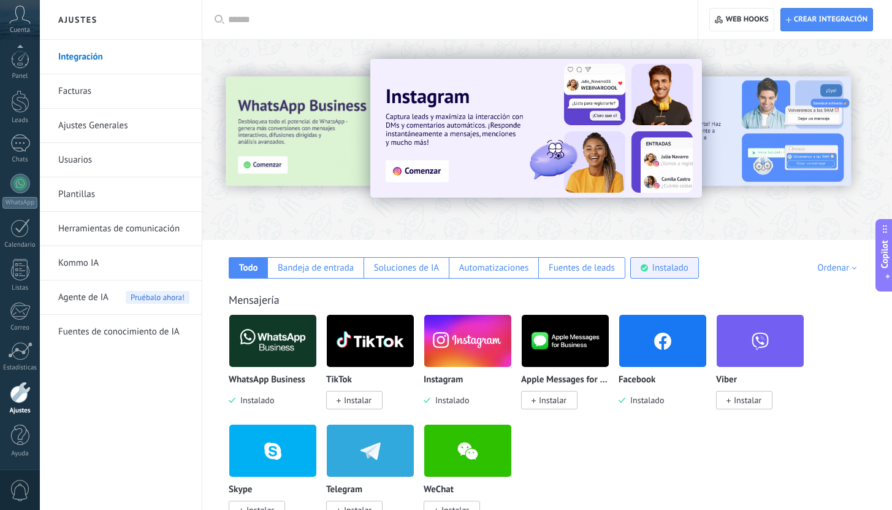
click at [659, 264] on div "Instalado" at bounding box center [670, 268] width 36 height 12
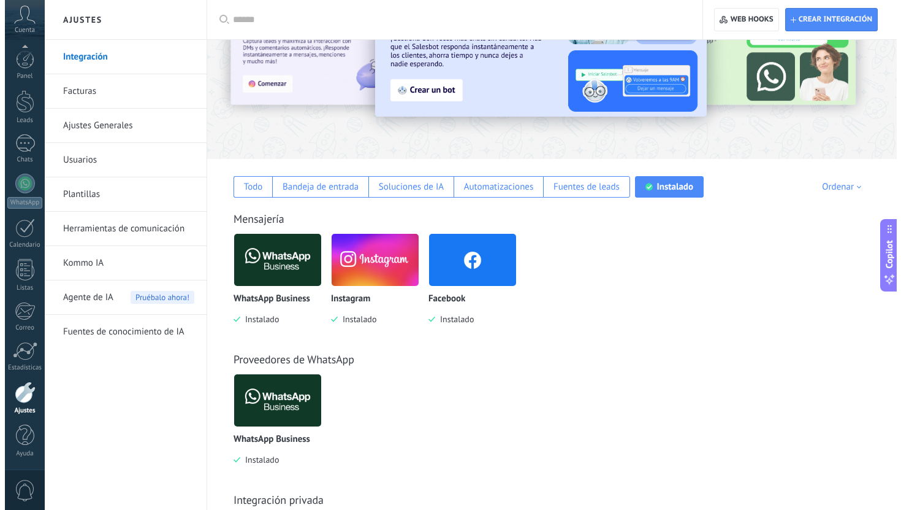
scroll to position [86, 0]
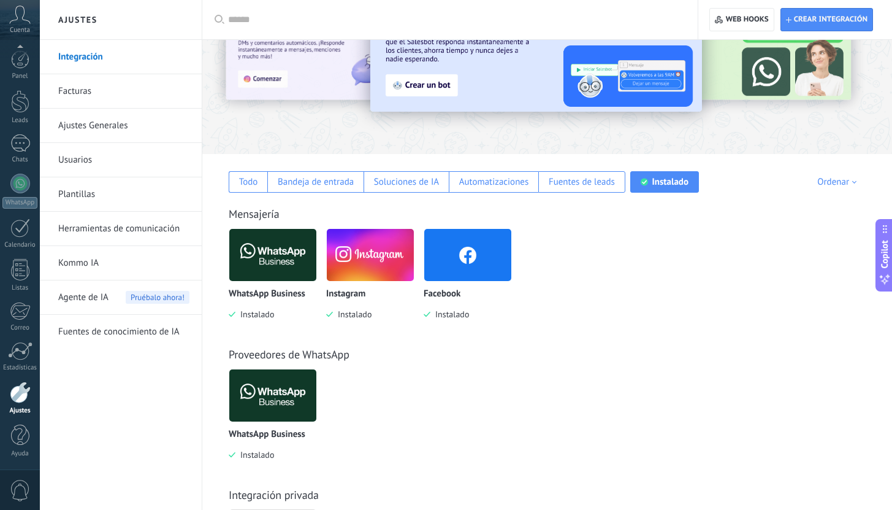
click at [276, 256] on img at bounding box center [272, 254] width 87 height 59
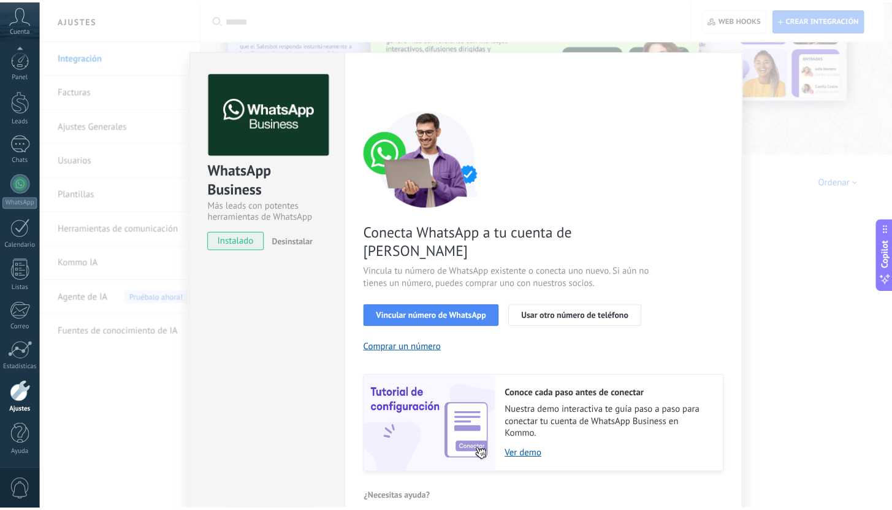
scroll to position [0, 0]
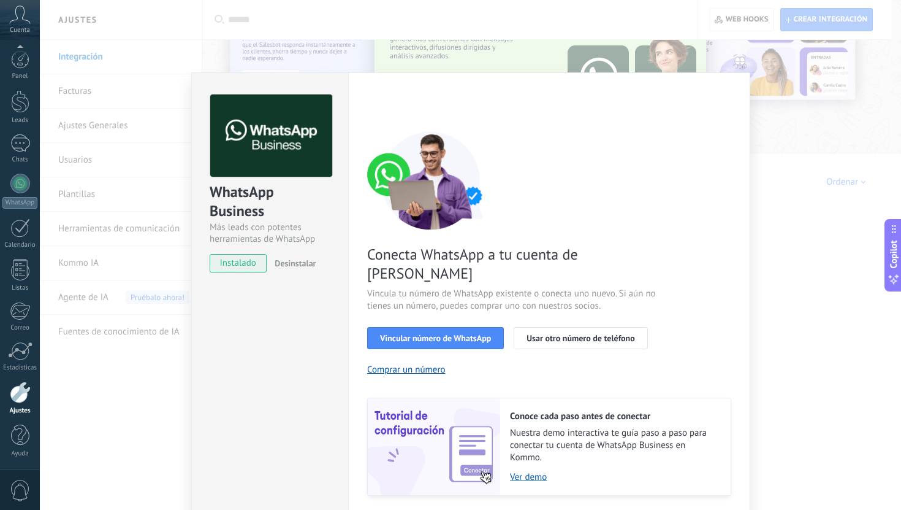
click at [783, 221] on div "WhatsApp Business Más leads con potentes herramientas de WhatsApp instalado Des…" at bounding box center [471, 255] width 862 height 510
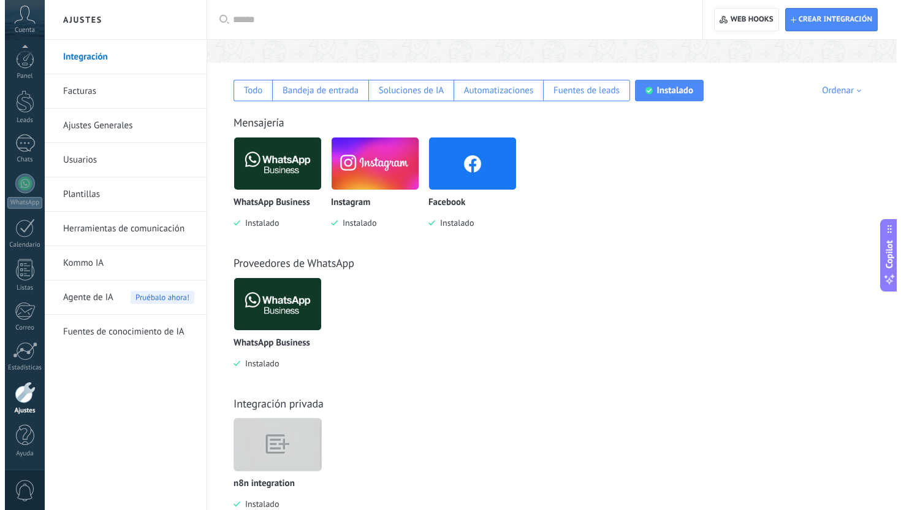
scroll to position [212, 0]
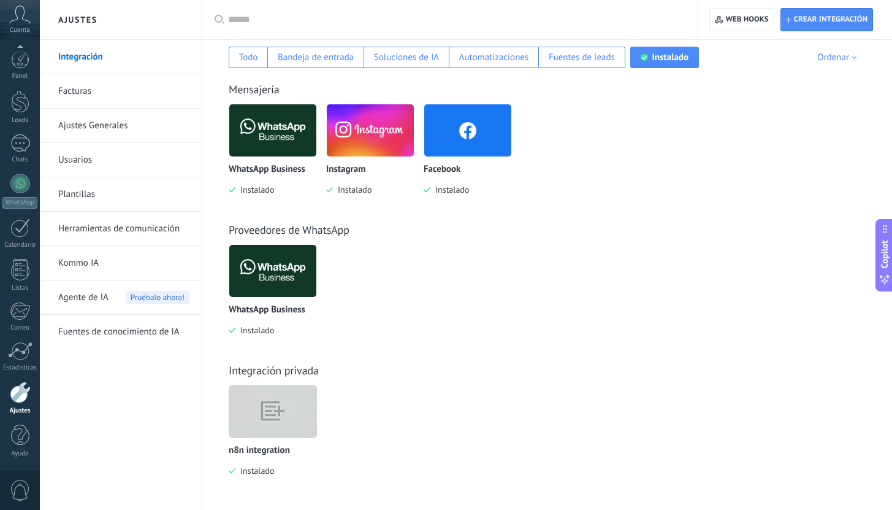
click at [298, 288] on img at bounding box center [272, 270] width 87 height 59
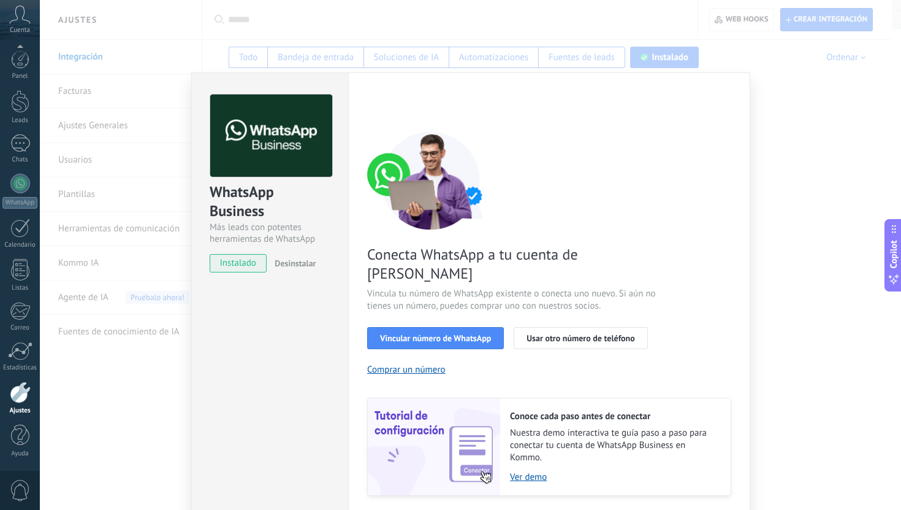
scroll to position [22, 0]
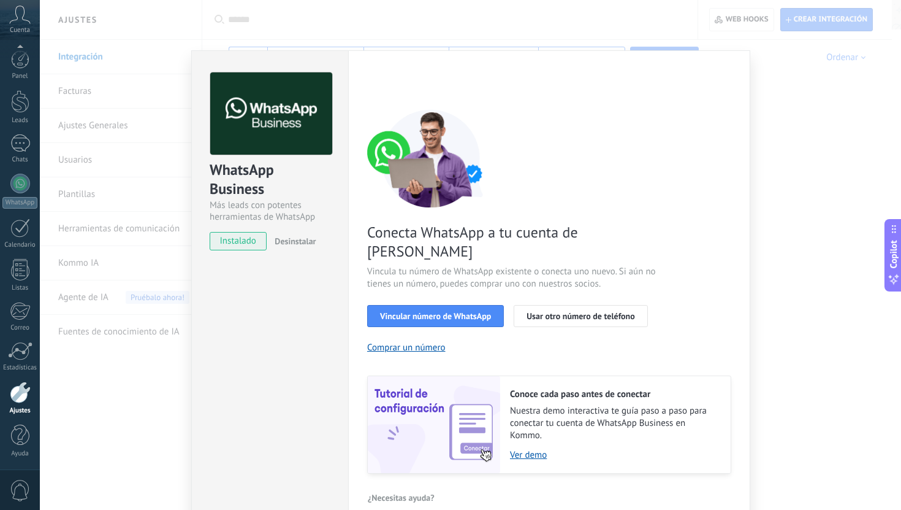
click at [770, 145] on div "WhatsApp Business Más leads con potentes herramientas de WhatsApp instalado Des…" at bounding box center [471, 255] width 862 height 510
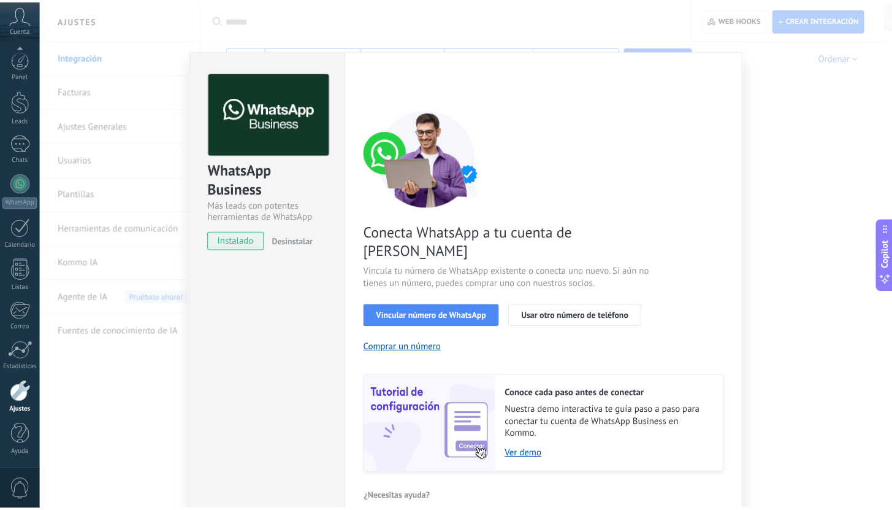
scroll to position [0, 0]
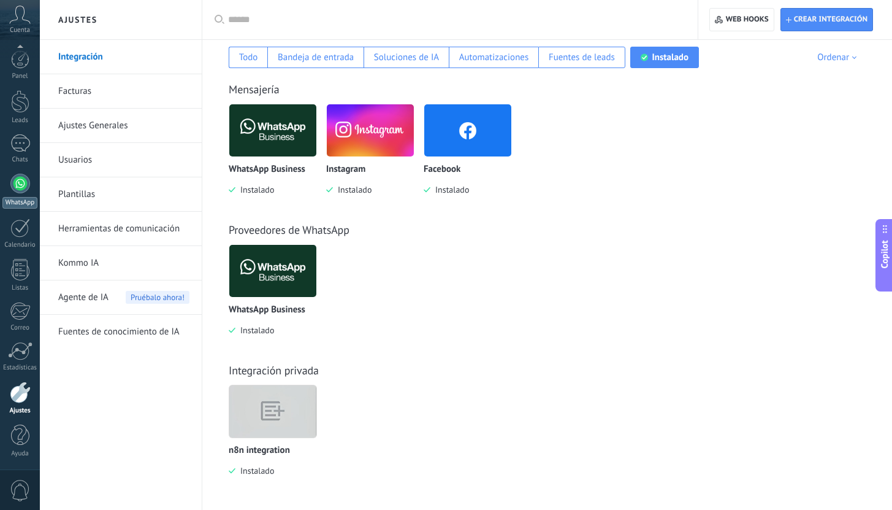
click at [15, 183] on div at bounding box center [20, 184] width 20 height 20
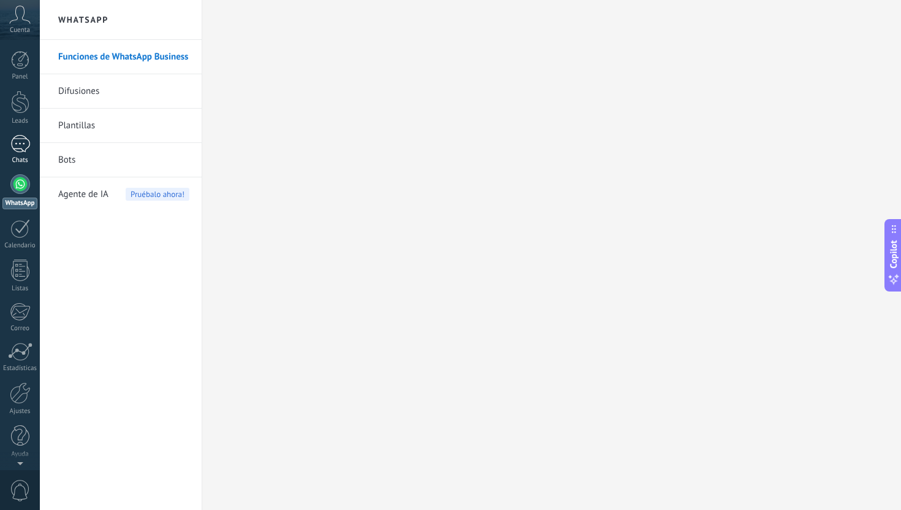
click at [25, 146] on div at bounding box center [20, 144] width 20 height 18
